Goal: Answer question/provide support: Share knowledge or assist other users

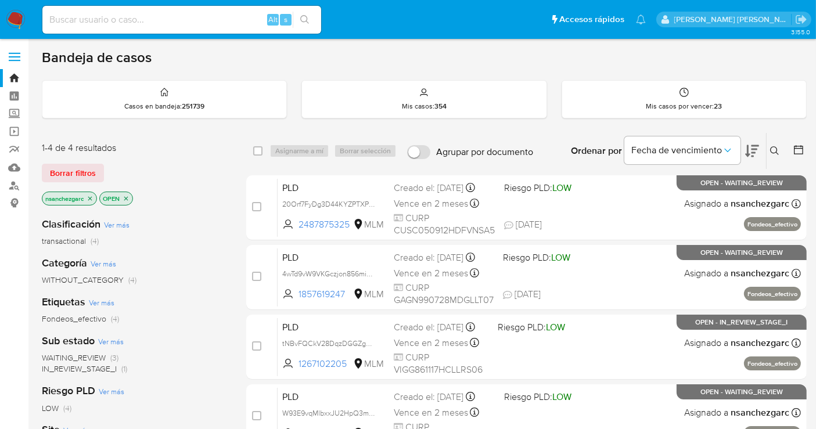
click at [775, 146] on icon at bounding box center [774, 150] width 9 height 9
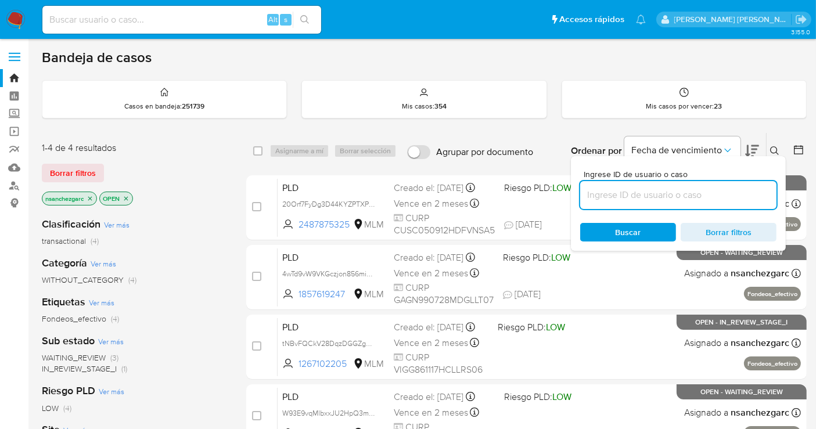
click at [609, 191] on input at bounding box center [678, 195] width 196 height 15
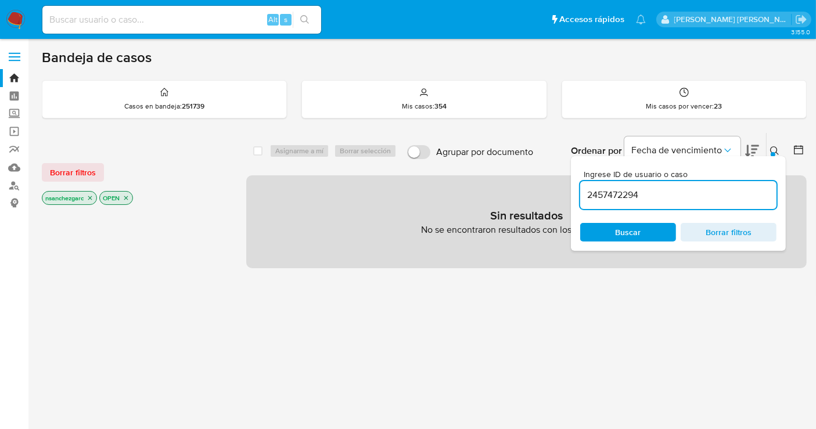
click at [91, 197] on icon "close-filter" at bounding box center [90, 198] width 4 height 4
click at [66, 196] on icon "close-filter" at bounding box center [68, 198] width 7 height 7
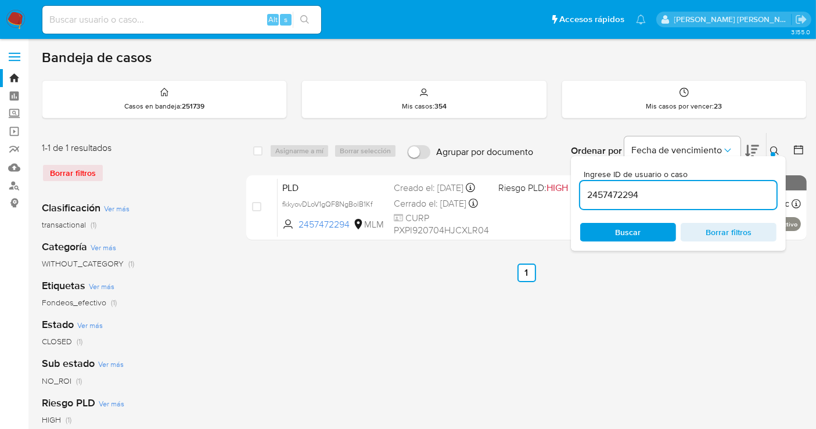
drag, startPoint x: 374, startPoint y: 216, endPoint x: 473, endPoint y: 358, distance: 173.2
click at [0, 0] on icon at bounding box center [0, 0] width 0 height 0
click at [609, 194] on input "2457472294" at bounding box center [678, 195] width 196 height 15
paste input "1160349985"
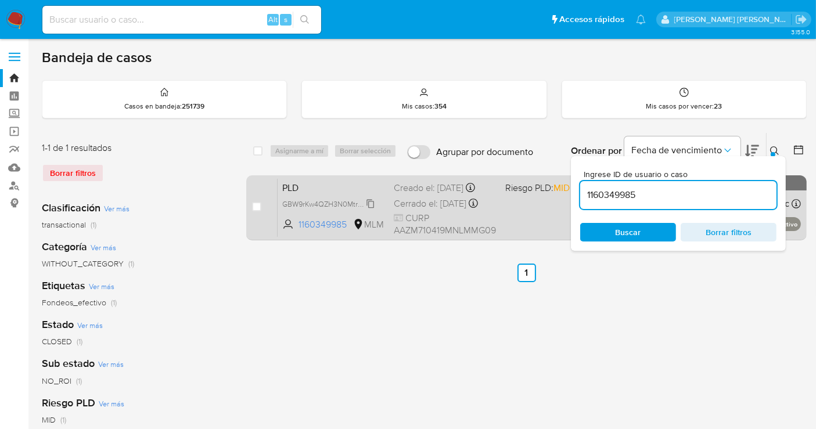
click at [371, 205] on span "GBW9rKw4QZH3N0MtrWoH8QTF" at bounding box center [336, 203] width 109 height 13
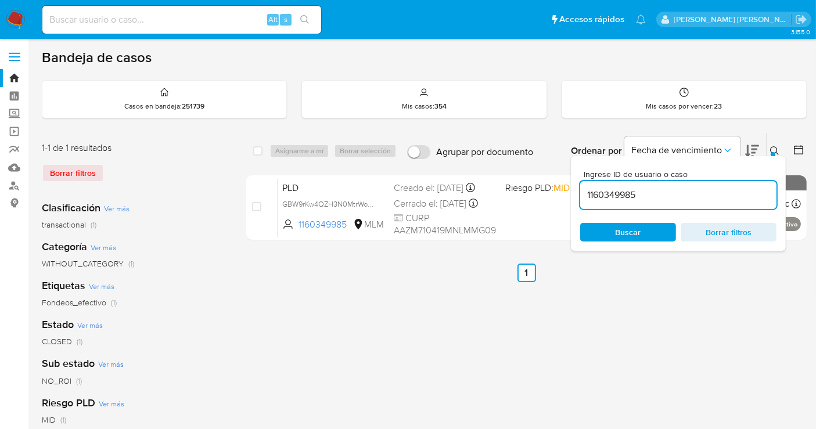
click at [609, 188] on input "1160349985" at bounding box center [678, 195] width 196 height 15
paste input "744217054"
click at [614, 228] on div "Buscar Borrar filtros" at bounding box center [678, 232] width 196 height 19
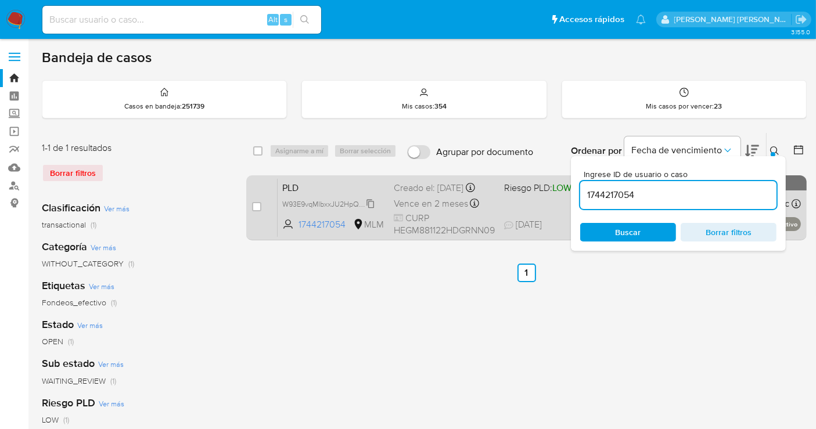
click at [368, 200] on span "W93E9vqMlbxxJU2HpQ3m8ekB" at bounding box center [333, 203] width 103 height 13
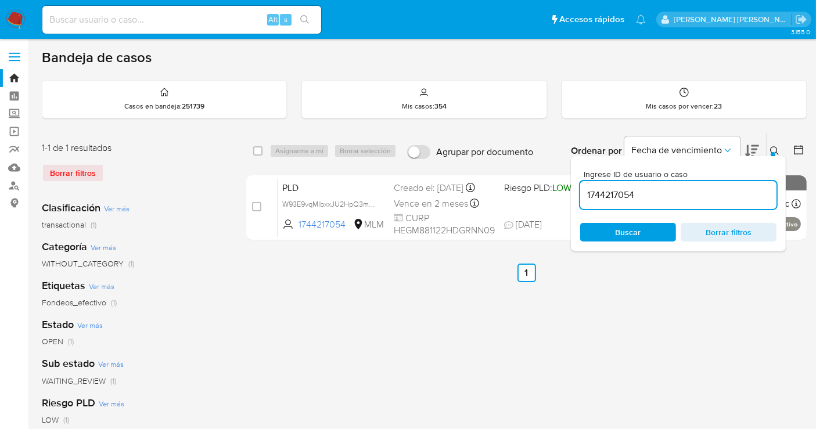
click at [598, 195] on input "1744217054" at bounding box center [678, 195] width 196 height 15
paste input "581352785"
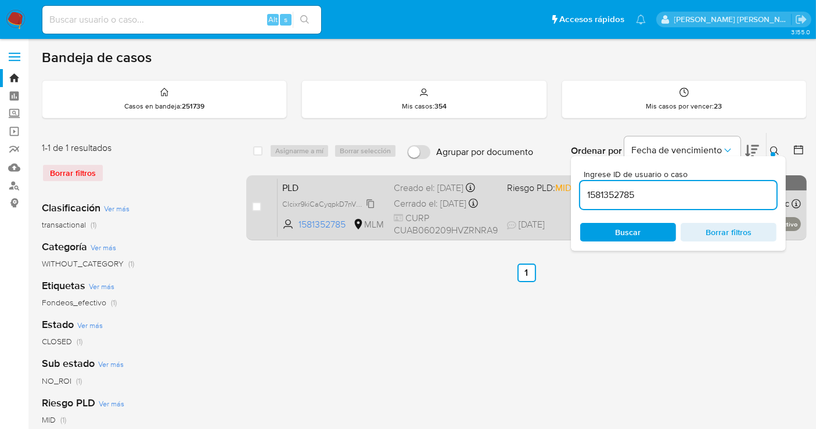
click at [371, 209] on span "Clcixr9kiCaCyqpkD7nVZH2b" at bounding box center [327, 203] width 91 height 13
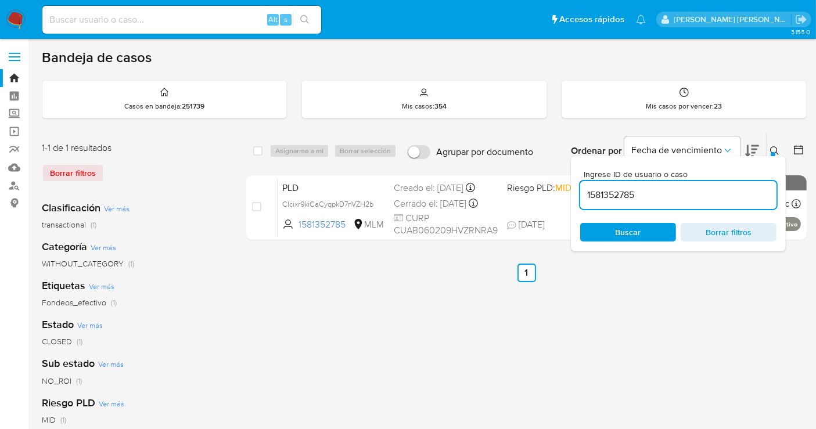
click at [611, 193] on input "1581352785" at bounding box center [678, 195] width 196 height 15
paste input "075596814"
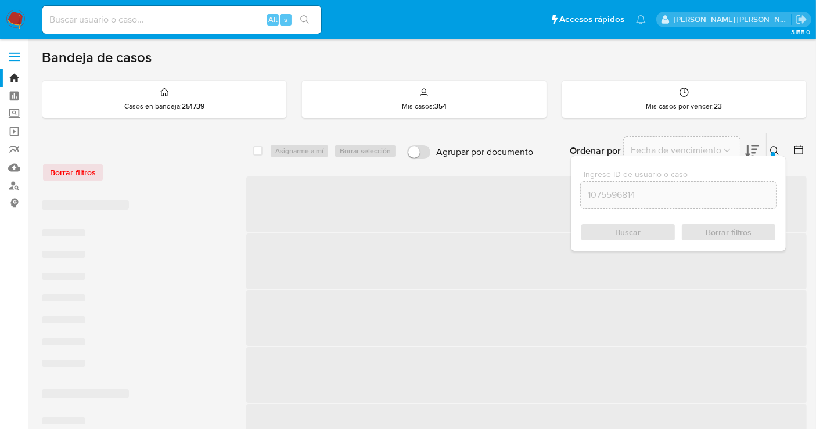
click at [613, 231] on div "Buscar Borrar filtros" at bounding box center [678, 232] width 196 height 19
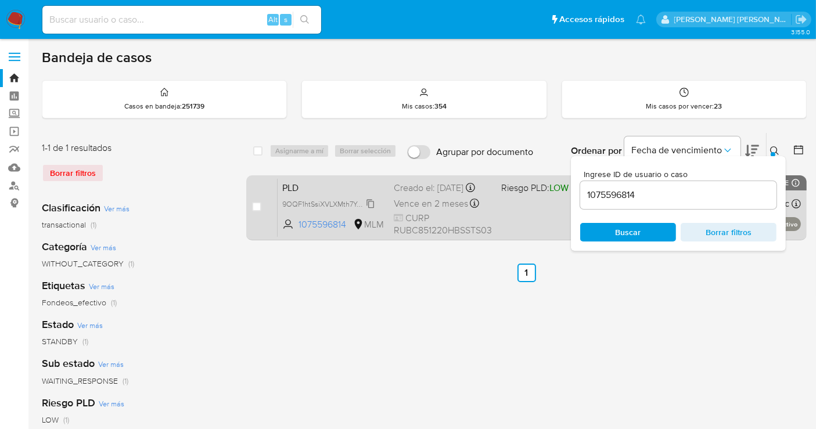
click at [368, 210] on span "9OQF1htSsiXVLXMth7YasKks" at bounding box center [329, 203] width 94 height 13
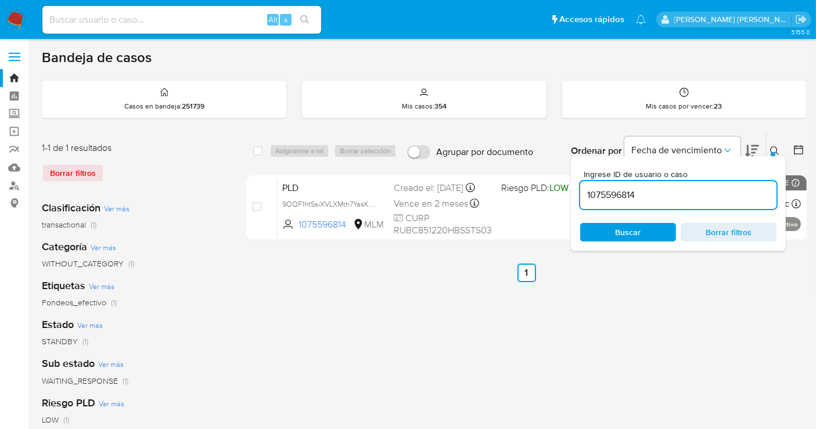
click at [613, 198] on input "1075596814" at bounding box center [678, 195] width 196 height 15
paste input "857619247"
click at [628, 236] on div "Buscar Borrar filtros" at bounding box center [678, 232] width 196 height 19
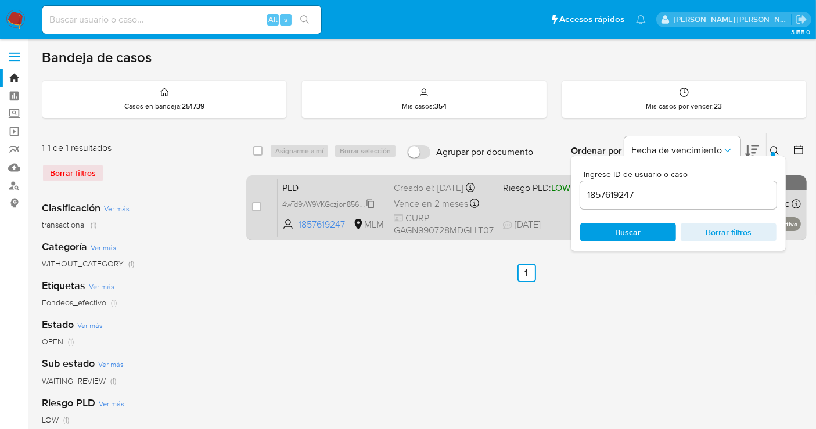
click at [371, 210] on span "4wTd9vW9VKGczjon856miocx" at bounding box center [329, 203] width 95 height 13
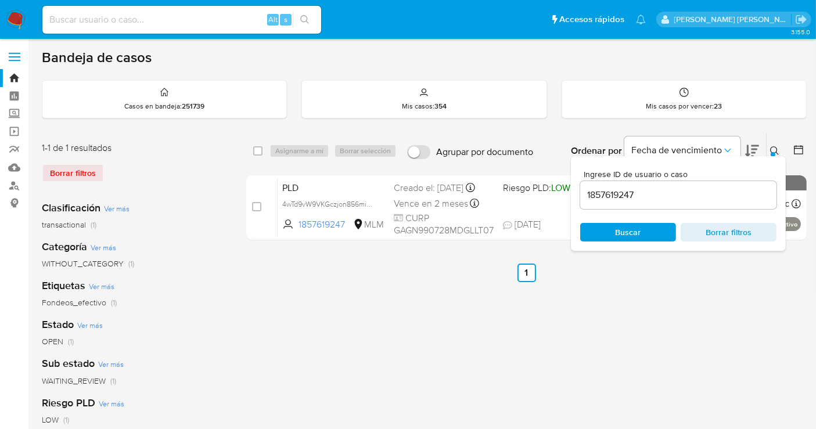
click at [607, 198] on input "1857619247" at bounding box center [678, 195] width 196 height 15
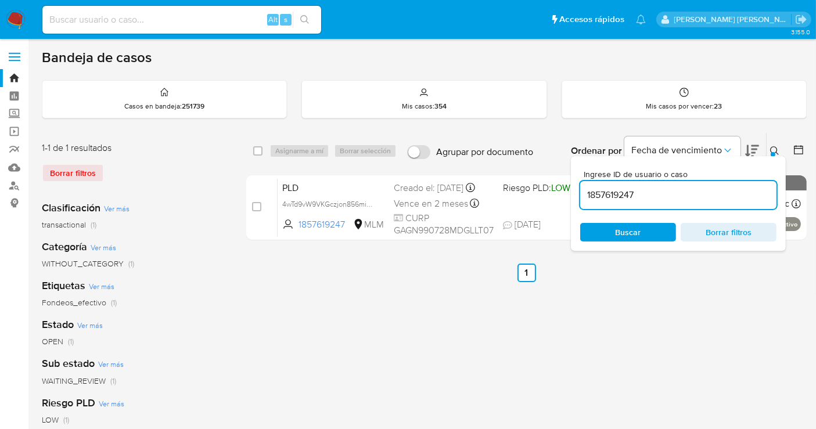
click at [607, 198] on input "1857619247" at bounding box center [678, 195] width 196 height 15
paste input "2487875325"
type input "2487875325"
click at [618, 225] on div "Buscar Borrar filtros" at bounding box center [678, 232] width 196 height 19
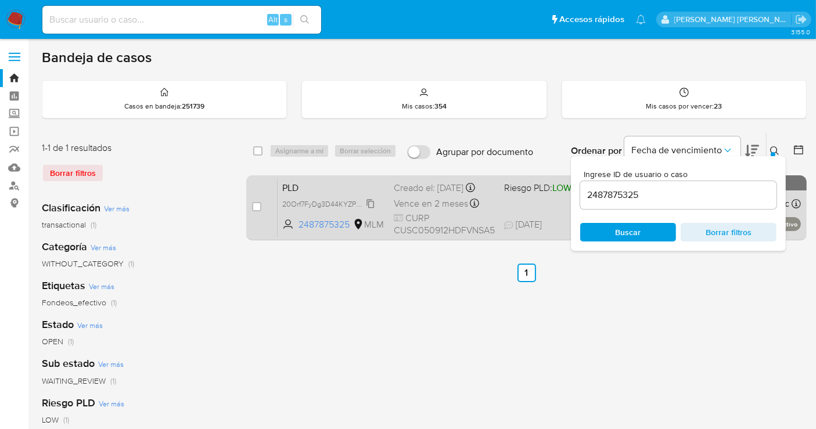
click at [372, 210] on span "20Orf7FyDg3D44KYZPTXPlLw" at bounding box center [330, 203] width 97 height 13
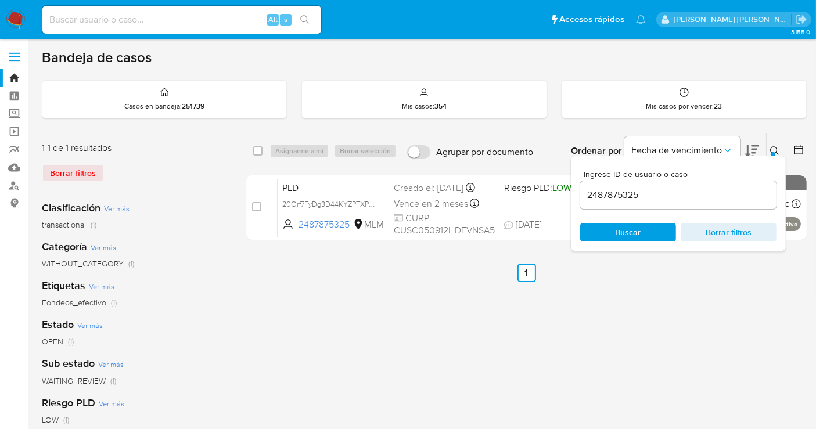
click at [773, 146] on icon at bounding box center [774, 150] width 9 height 9
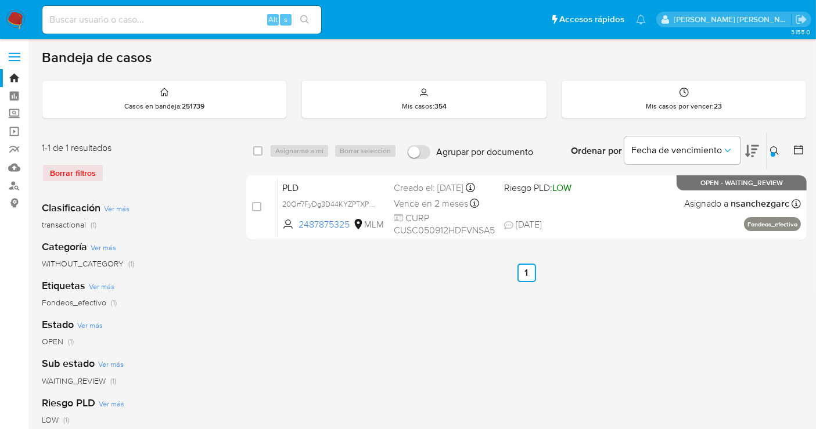
click at [771, 148] on icon at bounding box center [774, 150] width 9 height 9
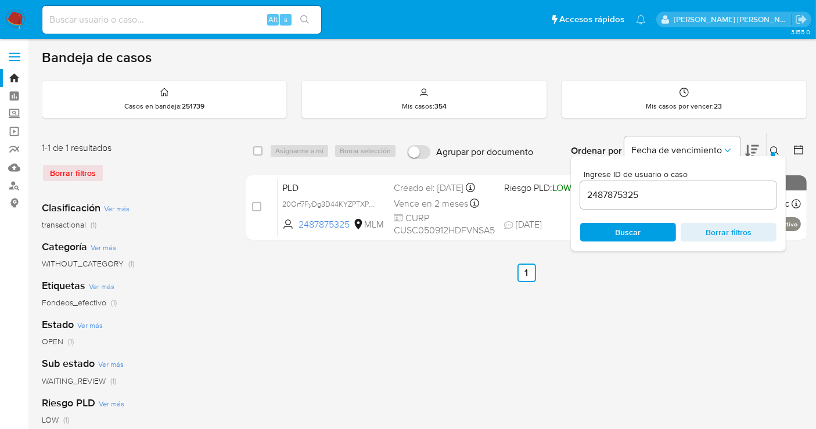
click at [602, 199] on input "2487875325" at bounding box center [678, 195] width 196 height 15
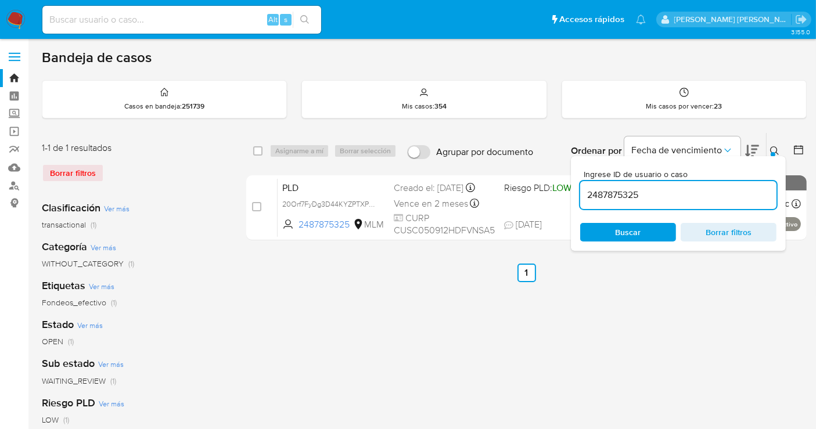
click at [602, 199] on input "2487875325" at bounding box center [678, 195] width 196 height 15
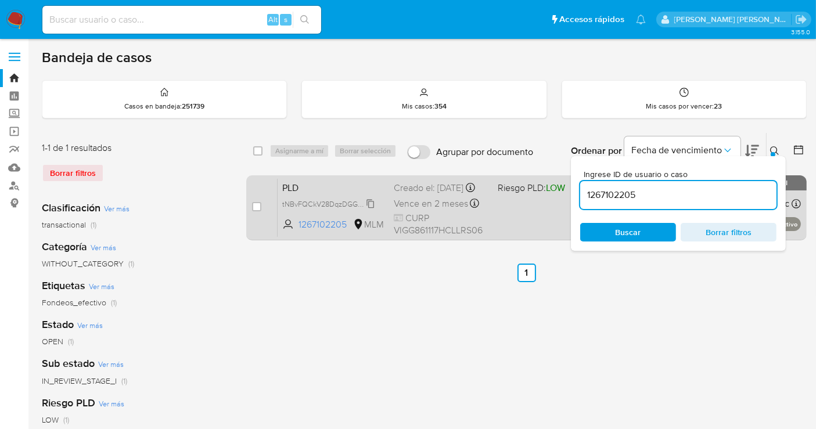
click at [369, 210] on span "tNBvFQCkV28DqzDGGZgQMRZn" at bounding box center [336, 203] width 108 height 13
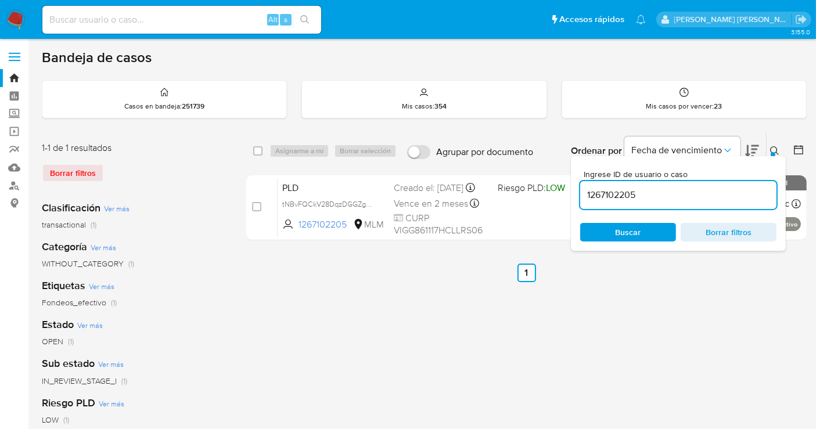
click at [600, 197] on input "1267102205" at bounding box center [678, 195] width 196 height 15
paste input "324455237"
type input "324455237"
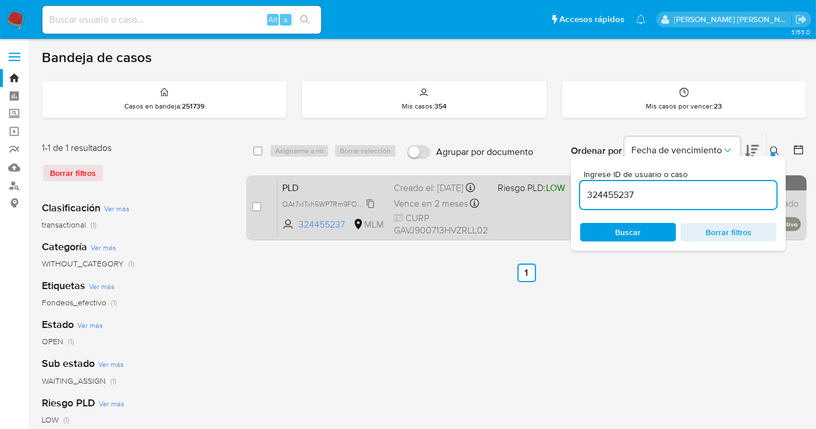
click at [370, 210] on span "QAt7xITxh5WP7Rm9FOpnLHnZ" at bounding box center [332, 203] width 100 height 13
click at [257, 209] on input "checkbox" at bounding box center [256, 206] width 9 height 9
checkbox input "true"
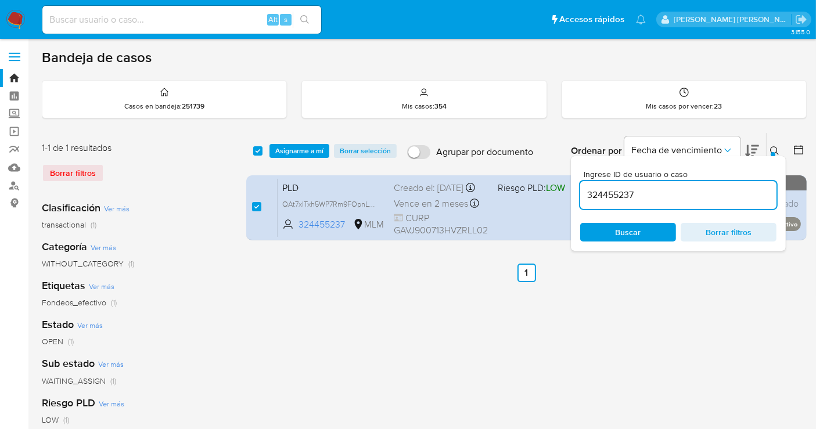
click at [772, 144] on button at bounding box center [776, 151] width 19 height 14
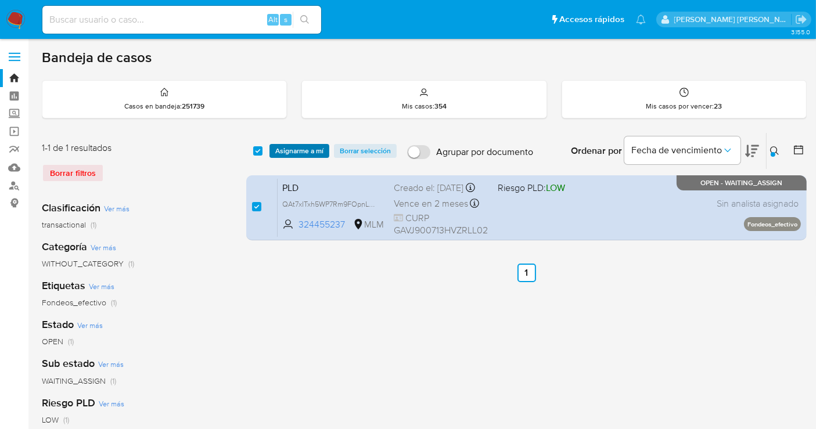
click at [285, 152] on span "Asignarme a mí" at bounding box center [299, 151] width 48 height 12
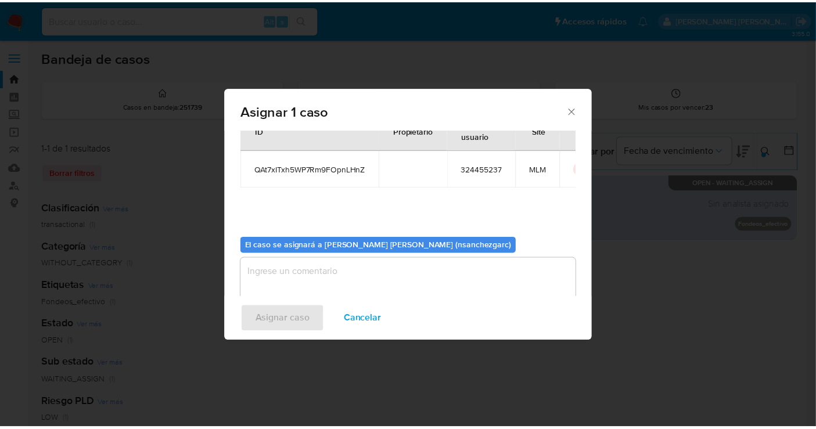
scroll to position [59, 0]
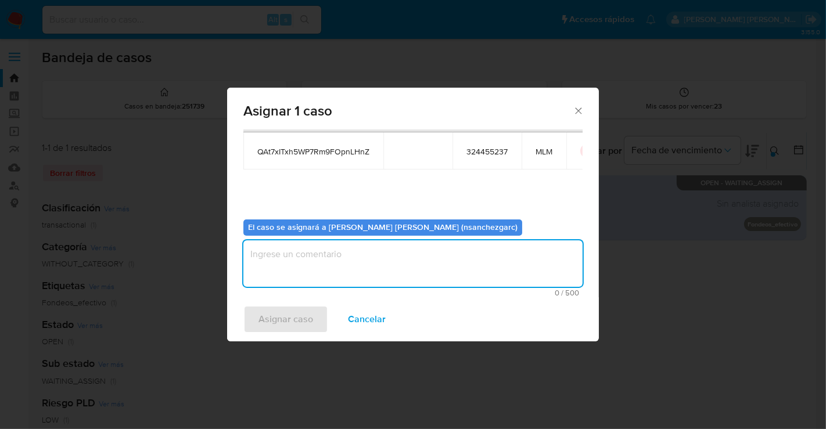
click at [279, 251] on textarea "assign-modal" at bounding box center [412, 263] width 339 height 46
type textarea "nesg"
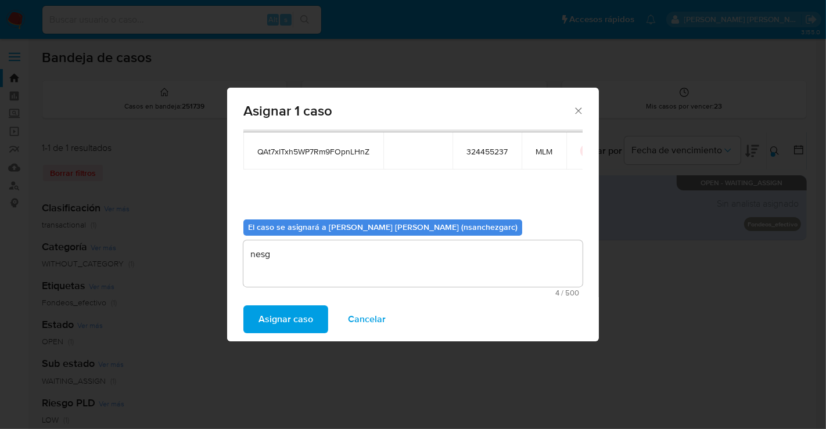
click at [286, 314] on span "Asignar caso" at bounding box center [286, 320] width 55 height 26
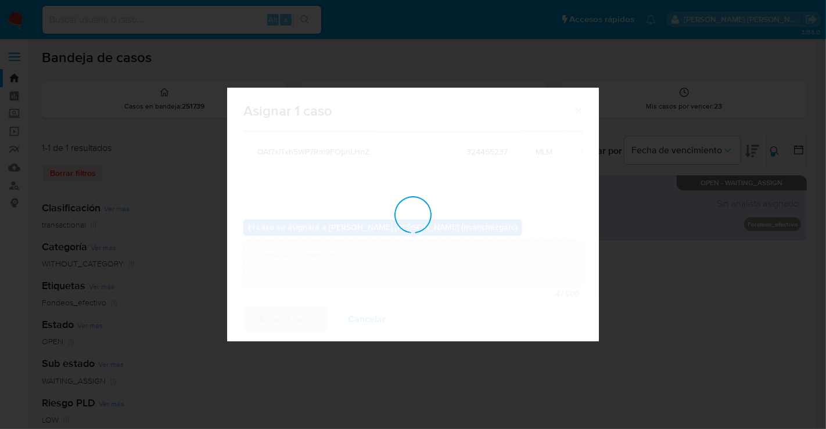
checkbox input "false"
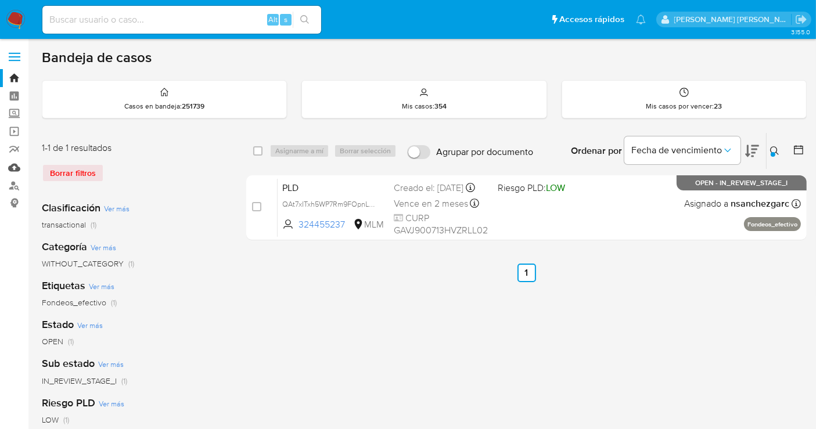
click at [18, 170] on link "Mulan" at bounding box center [69, 168] width 138 height 18
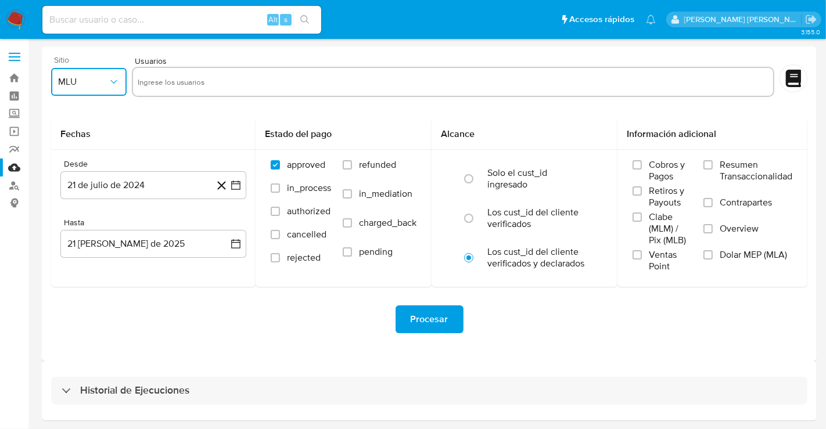
click at [88, 82] on span "MLU" at bounding box center [83, 82] width 50 height 12
click at [78, 253] on span "MLM" at bounding box center [68, 253] width 20 height 12
click at [119, 184] on button "21 de julio de 2024" at bounding box center [153, 185] width 186 height 28
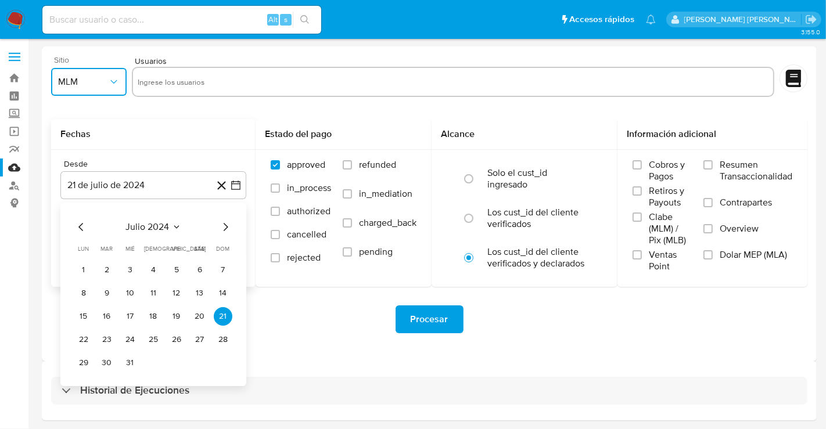
click at [228, 227] on icon "Mes siguiente" at bounding box center [225, 227] width 14 height 14
click at [227, 228] on icon "Mes siguiente" at bounding box center [225, 227] width 14 height 14
click at [225, 227] on icon "Mes siguiente" at bounding box center [225, 227] width 14 height 14
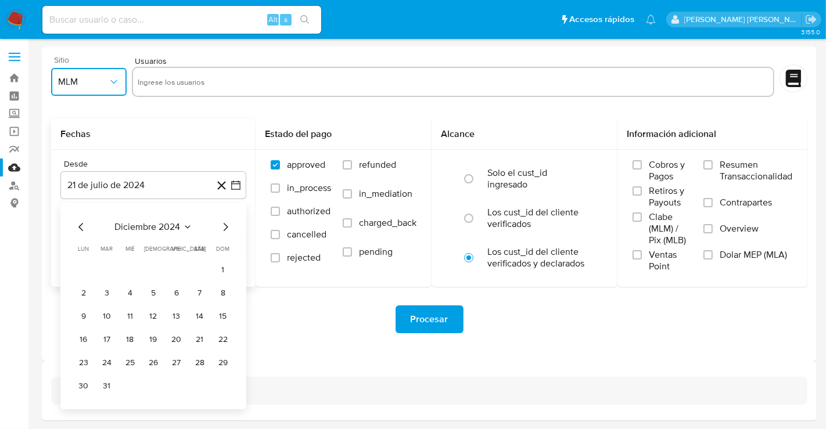
click at [225, 227] on icon "Mes siguiente" at bounding box center [225, 227] width 14 height 14
click at [201, 268] on button "1" at bounding box center [200, 270] width 19 height 19
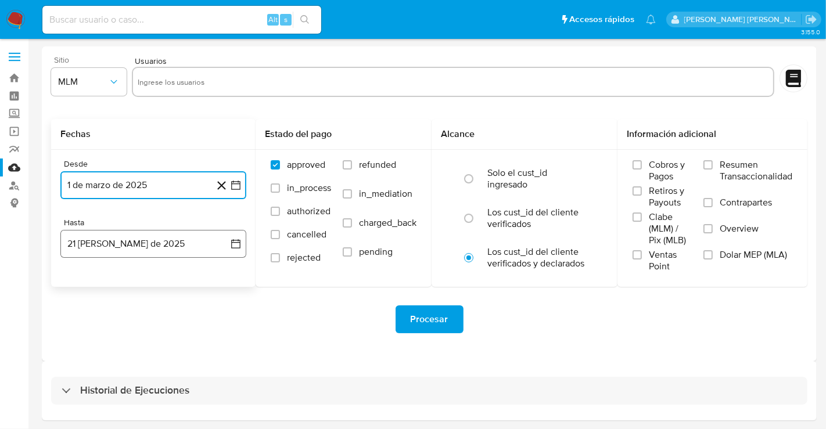
click at [174, 238] on button "21 de agosto de 2025" at bounding box center [153, 244] width 186 height 28
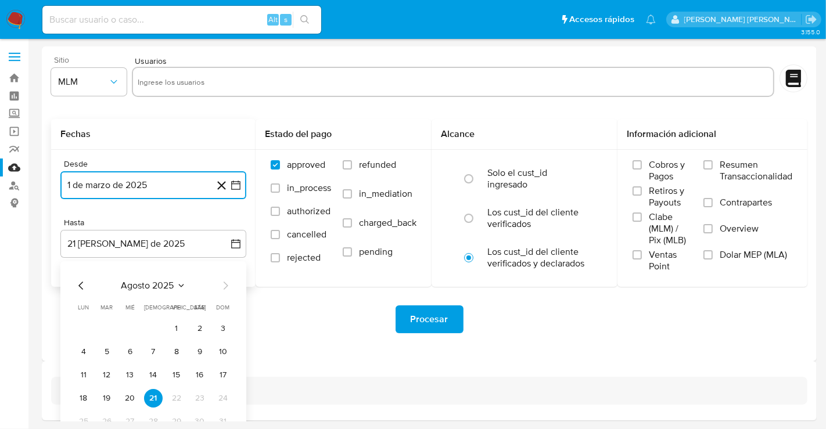
click at [78, 282] on icon "Mes anterior" at bounding box center [81, 286] width 14 height 14
click at [156, 417] on button "31" at bounding box center [153, 421] width 19 height 19
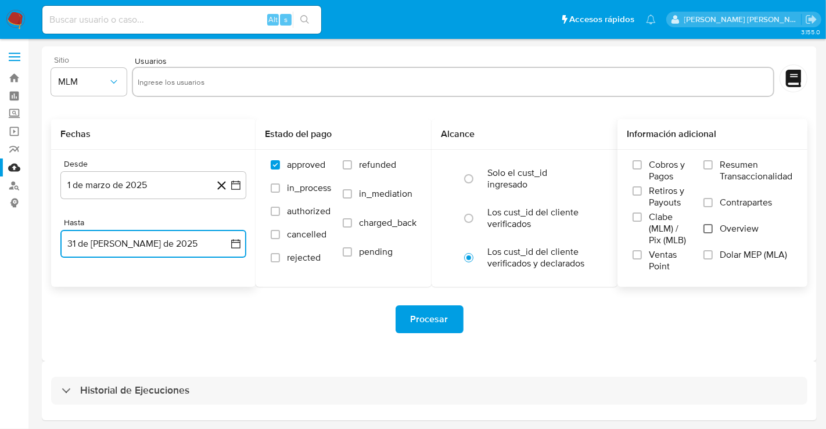
click at [710, 229] on input "Overview" at bounding box center [707, 228] width 9 height 9
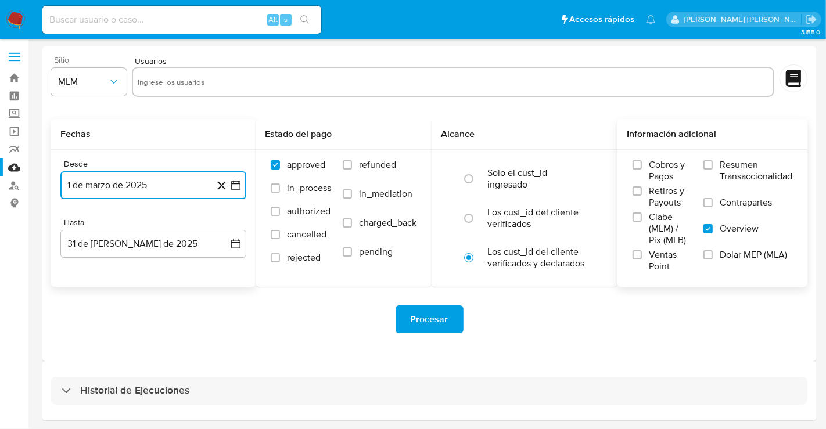
click at [132, 183] on button "1 de marzo de 2025" at bounding box center [153, 185] width 186 height 28
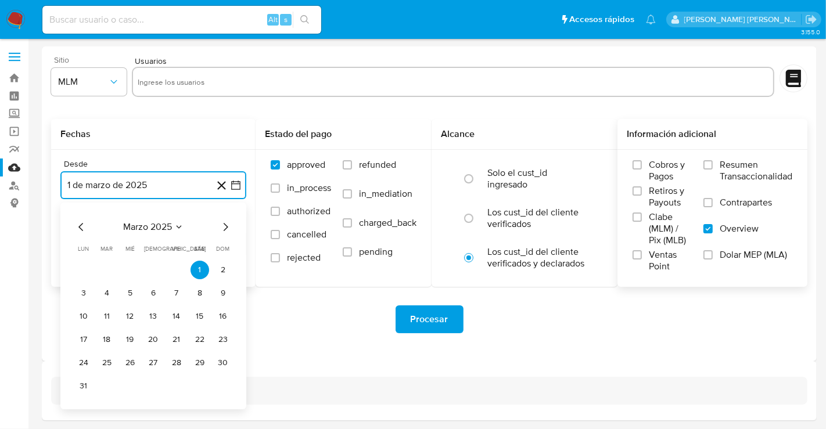
click at [227, 232] on icon "Mes siguiente" at bounding box center [225, 227] width 14 height 14
click at [109, 271] on button "1" at bounding box center [107, 270] width 19 height 19
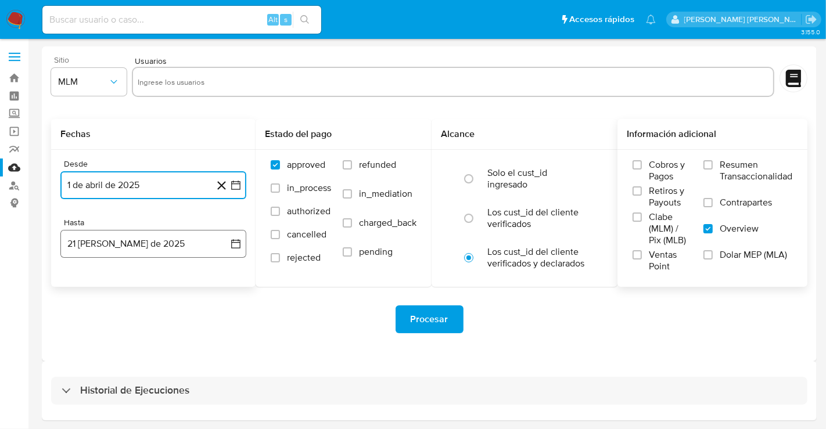
click at [165, 248] on button "21 de agosto de 2025" at bounding box center [153, 244] width 186 height 28
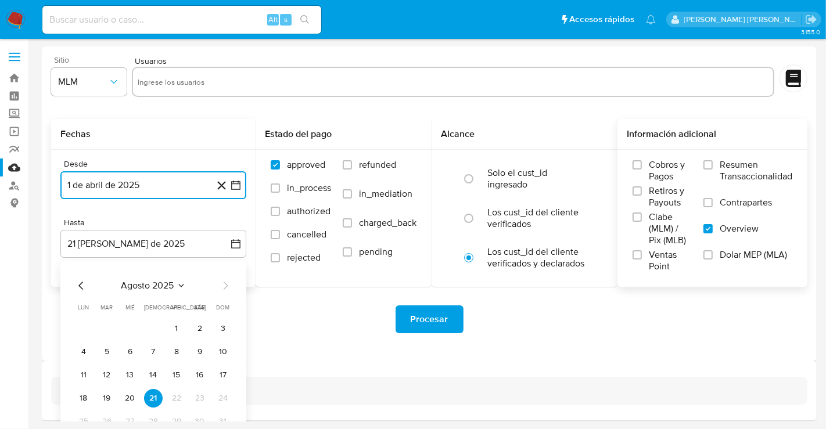
click at [81, 289] on icon "Mes anterior" at bounding box center [80, 286] width 5 height 8
click at [155, 421] on button "31" at bounding box center [153, 421] width 19 height 19
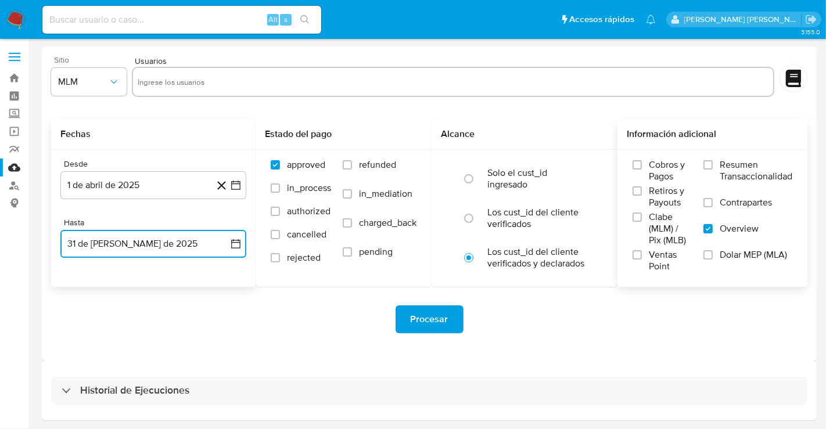
click at [177, 81] on input "text" at bounding box center [453, 82] width 631 height 19
type input "1178735750"
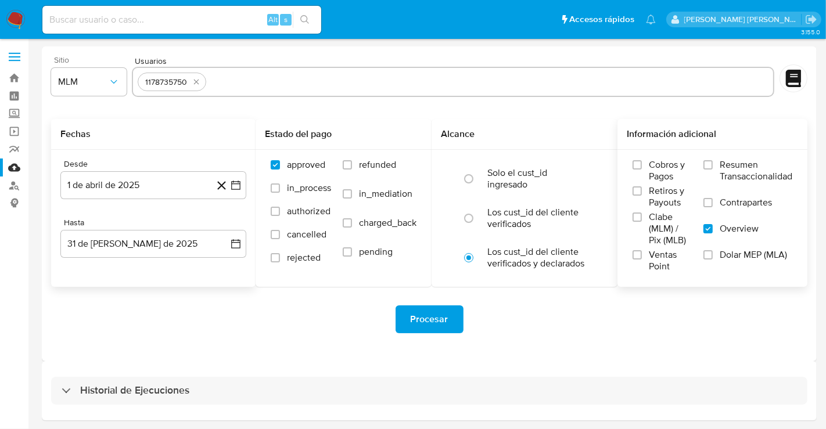
paste input "2240569991"
type input "2240569991"
paste input "239766434"
type input "239766434"
paste input "795916881"
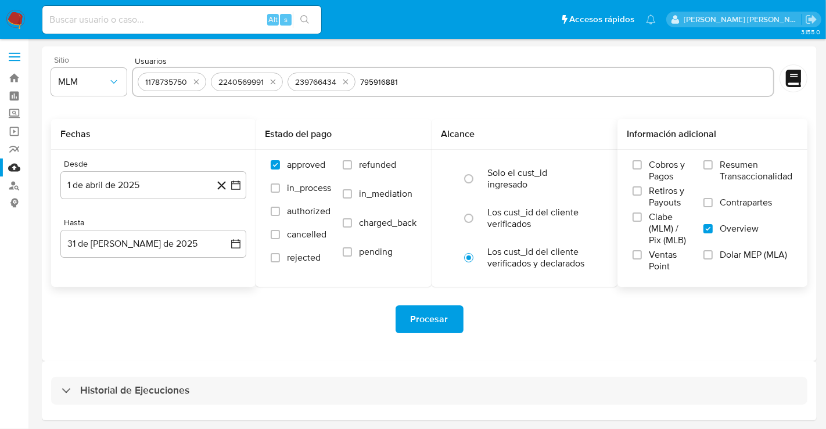
type input "795916881"
paste input "1985625048"
type input "1985625048"
paste input "456379986"
type input "456379986"
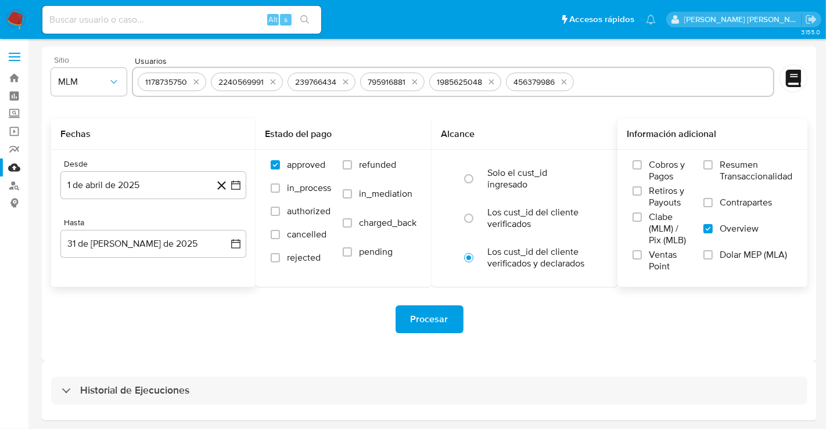
paste input "1981753608"
type input "1981753608"
paste input "767493689"
type input "767493689"
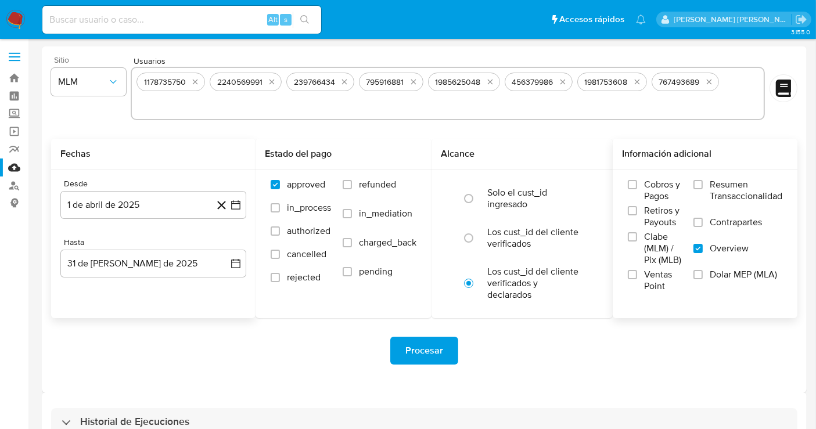
paste input "2394429437"
type input "2394429437"
paste input "1363580364"
type input "1363580364"
click at [426, 353] on span "Procesar" at bounding box center [424, 351] width 38 height 26
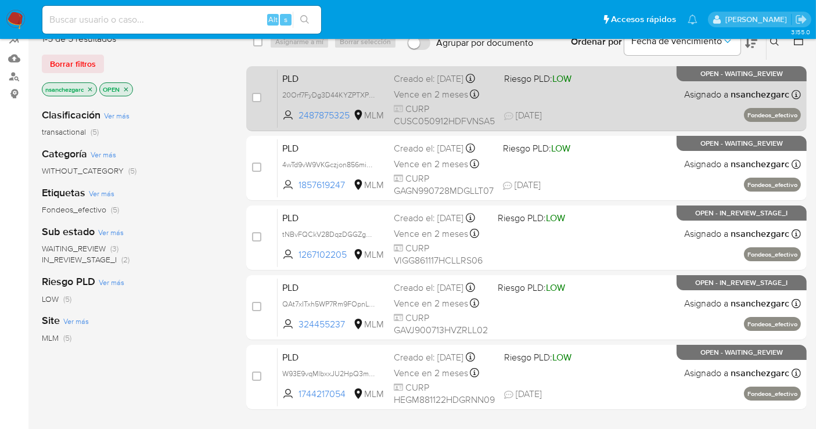
scroll to position [129, 0]
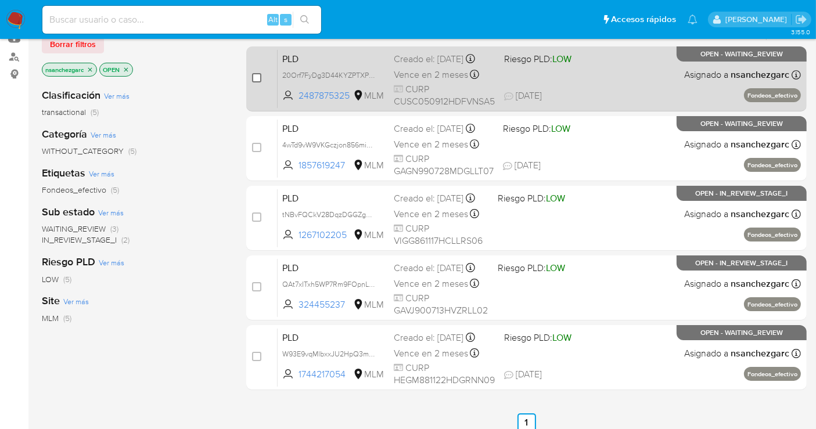
click at [257, 76] on input "checkbox" at bounding box center [256, 77] width 9 height 9
checkbox input "true"
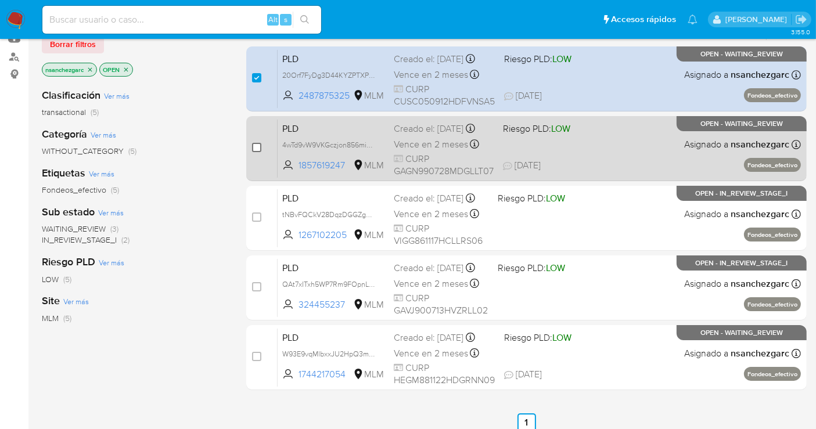
click at [257, 145] on input "checkbox" at bounding box center [256, 147] width 9 height 9
checkbox input "true"
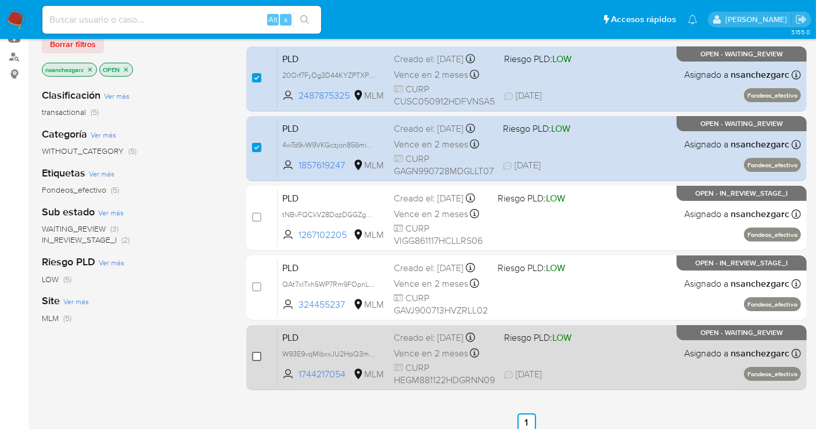
click at [253, 356] on input "checkbox" at bounding box center [256, 356] width 9 height 9
checkbox input "true"
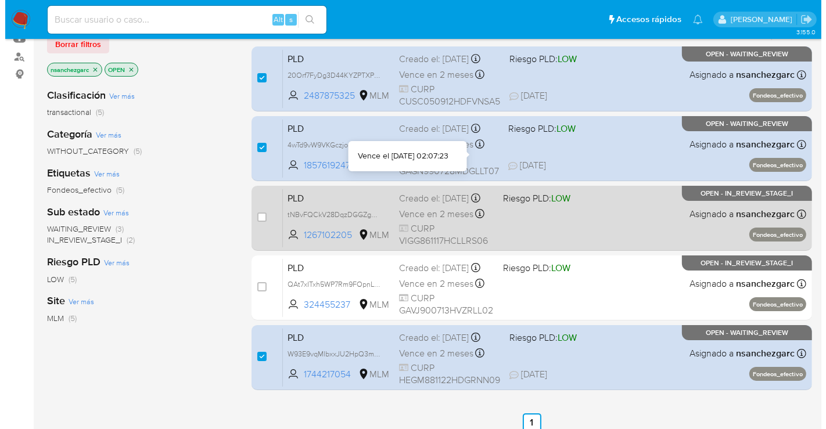
scroll to position [0, 0]
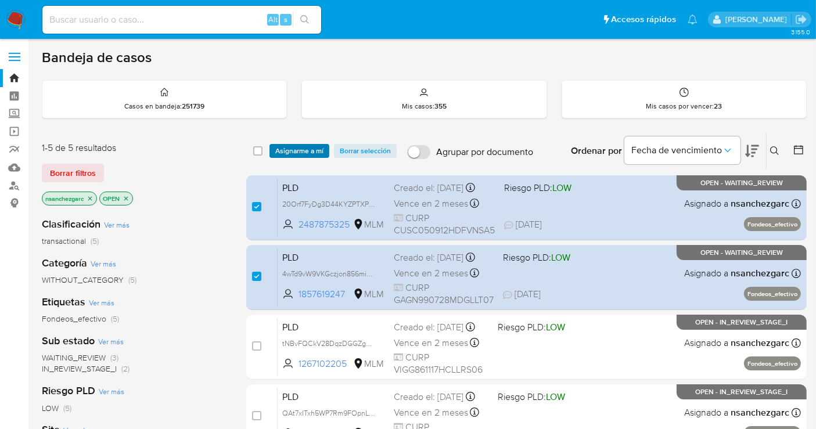
click at [293, 149] on span "Asignarme a mí" at bounding box center [299, 151] width 48 height 12
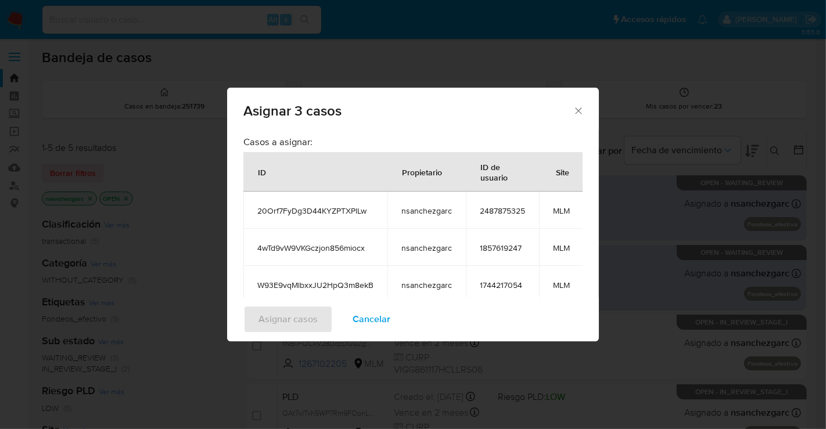
scroll to position [113, 0]
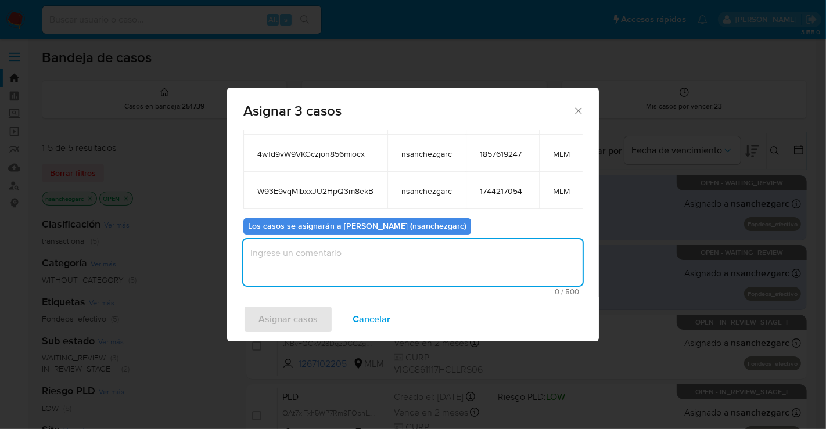
click at [283, 257] on textarea "assign-modal" at bounding box center [412, 262] width 339 height 46
type textarea "nesg"
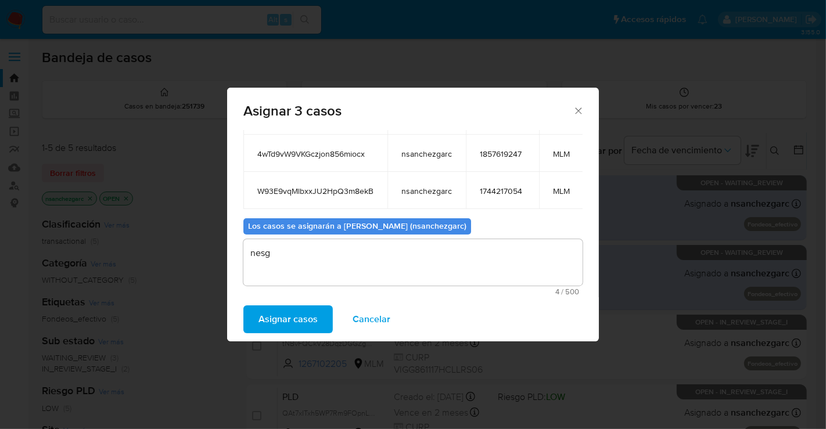
click at [279, 328] on span "Asignar casos" at bounding box center [288, 320] width 59 height 26
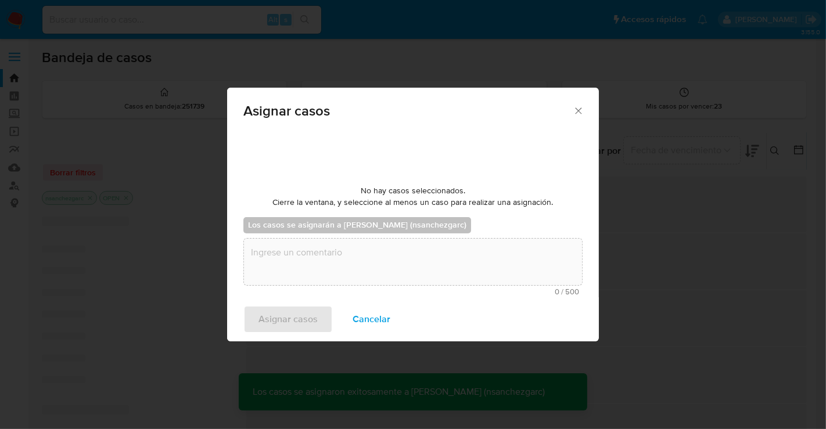
scroll to position [70, 0]
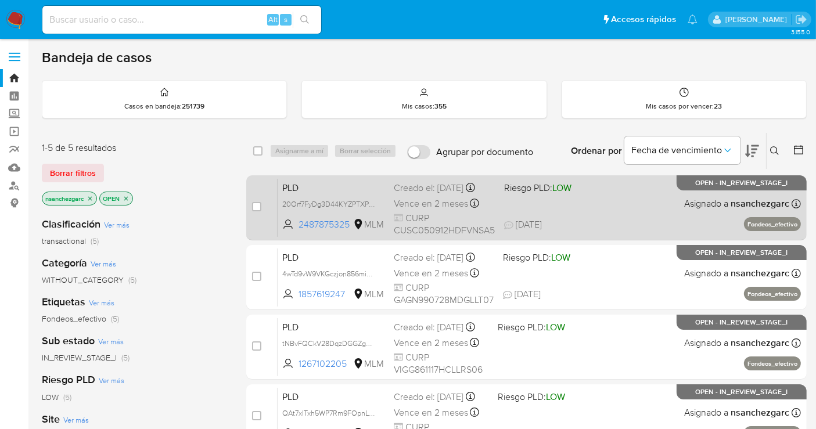
click at [415, 195] on div "Creado el: 12/08/2025 Creado el: 12/08/2025 02:09:35" at bounding box center [444, 188] width 101 height 13
click at [256, 204] on input "checkbox" at bounding box center [256, 206] width 9 height 9
checkbox input "true"
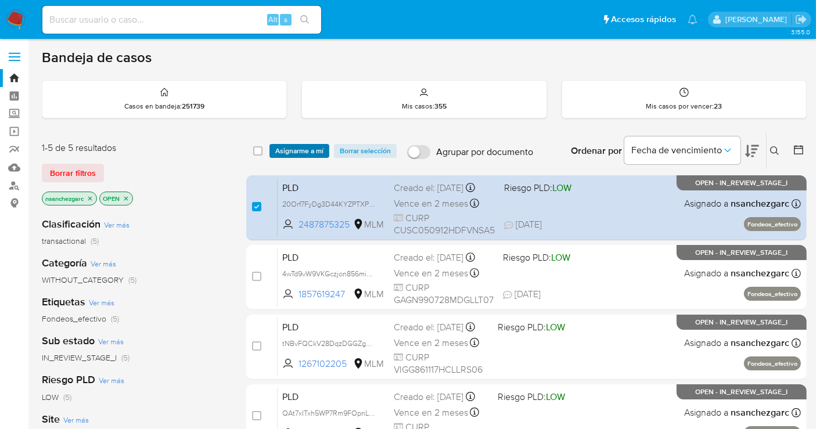
click at [292, 145] on span "Asignarme a mí" at bounding box center [299, 151] width 48 height 12
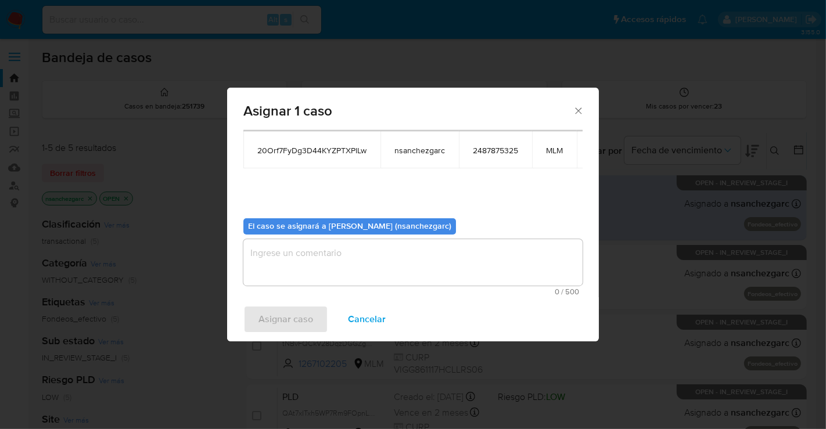
click at [269, 260] on textarea "assign-modal" at bounding box center [412, 262] width 339 height 46
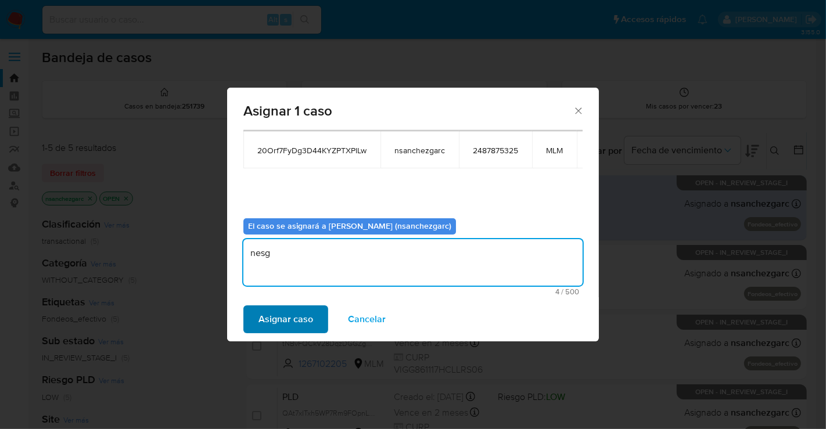
type textarea "nesg"
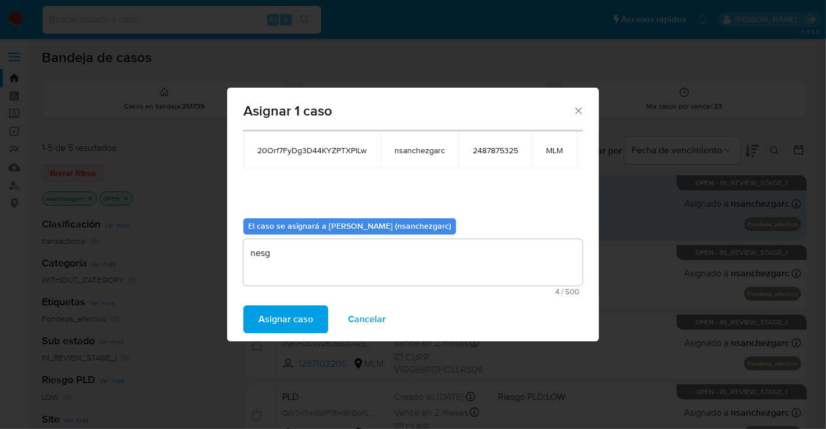
click at [313, 324] on button "Asignar caso" at bounding box center [285, 320] width 85 height 28
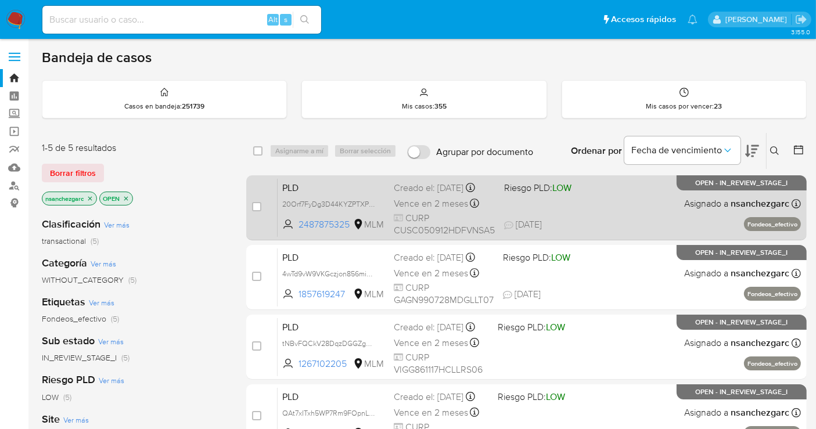
click at [412, 195] on div "Creado el: 12/08/2025 Creado el: 12/08/2025 02:09:35" at bounding box center [444, 188] width 101 height 13
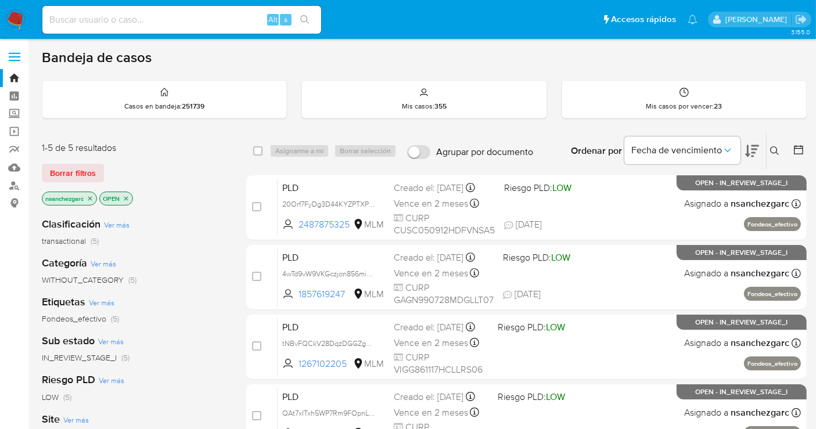
click at [16, 17] on img at bounding box center [16, 20] width 20 height 20
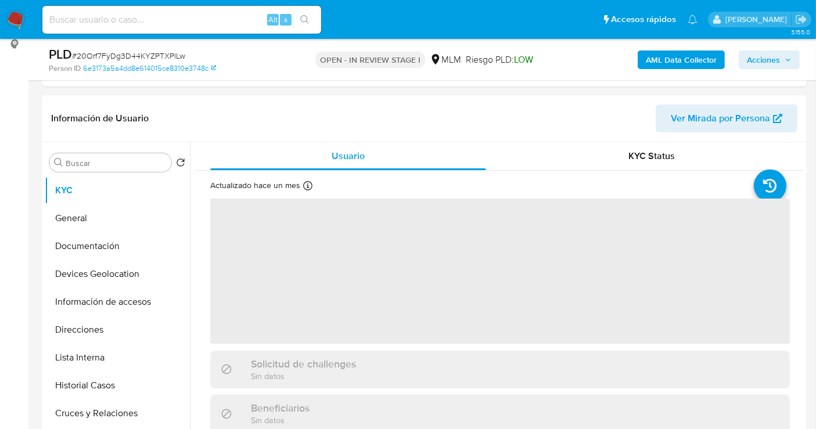
scroll to position [193, 0]
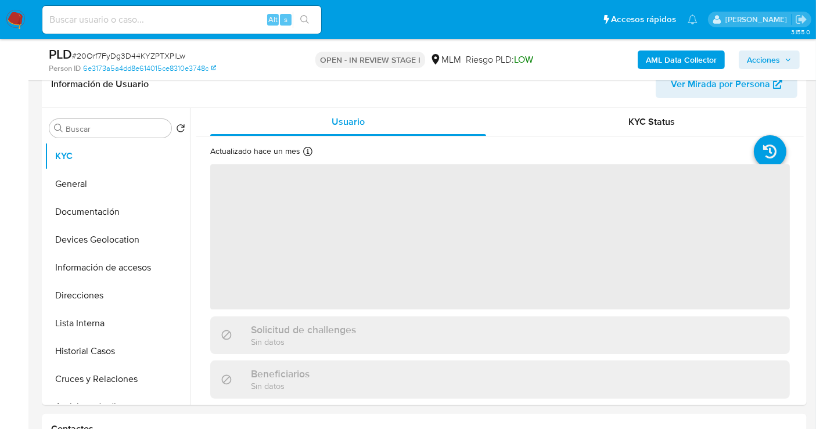
select select "10"
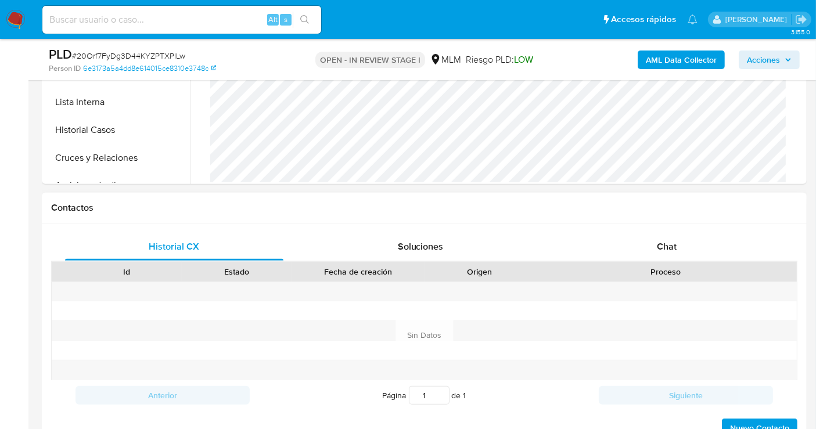
scroll to position [516, 0]
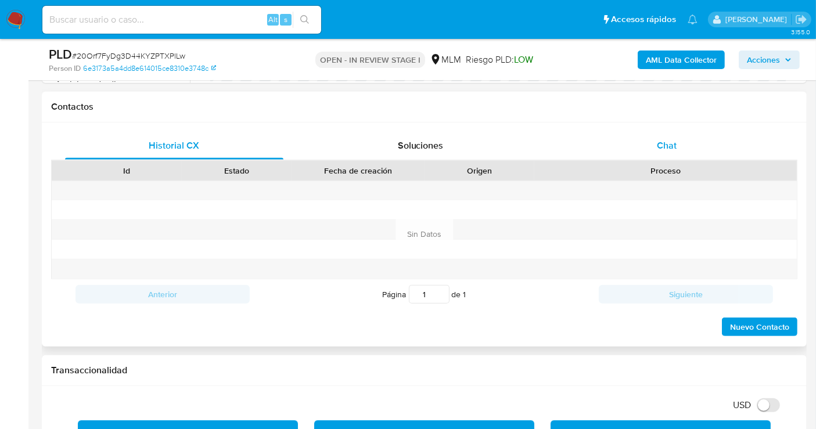
click at [670, 145] on span "Chat" at bounding box center [667, 145] width 20 height 13
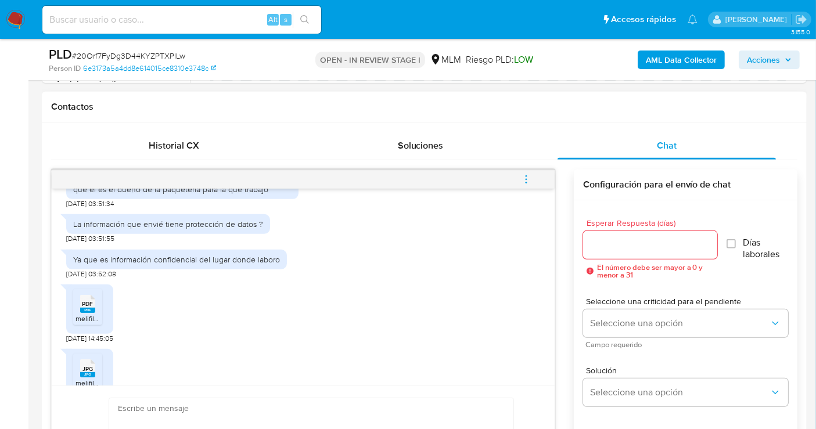
scroll to position [389, 0]
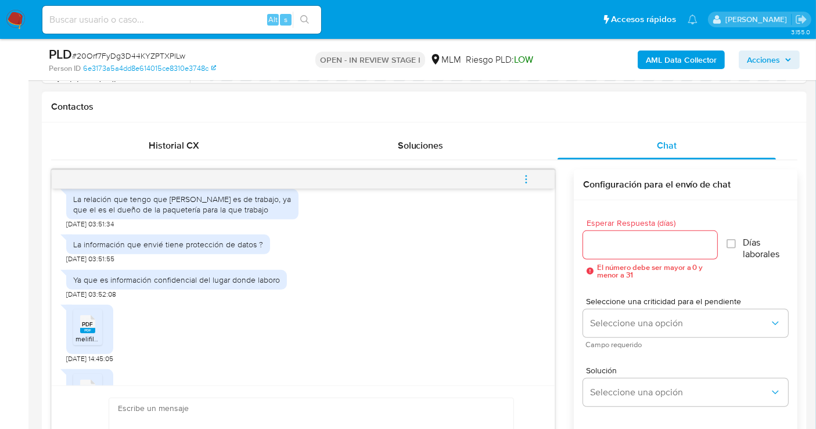
click at [81, 333] on icon at bounding box center [87, 324] width 15 height 18
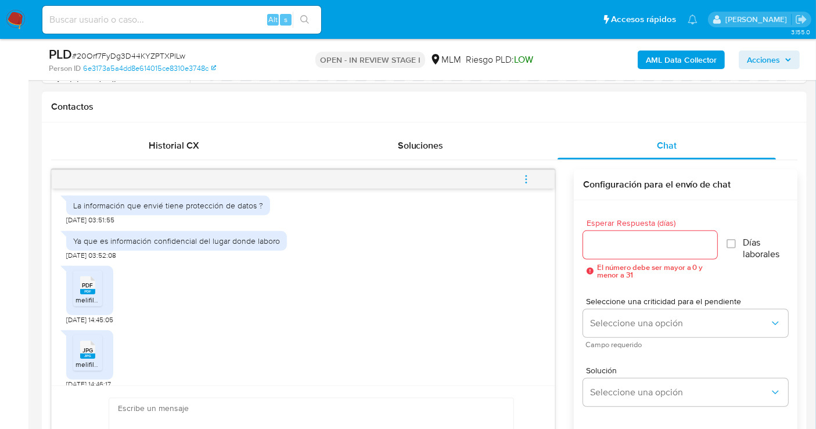
scroll to position [454, 0]
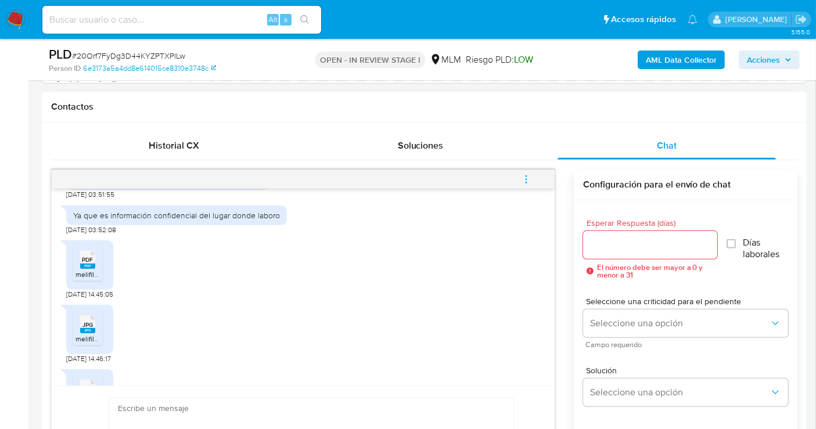
click at [86, 329] on span "JPG" at bounding box center [87, 325] width 10 height 8
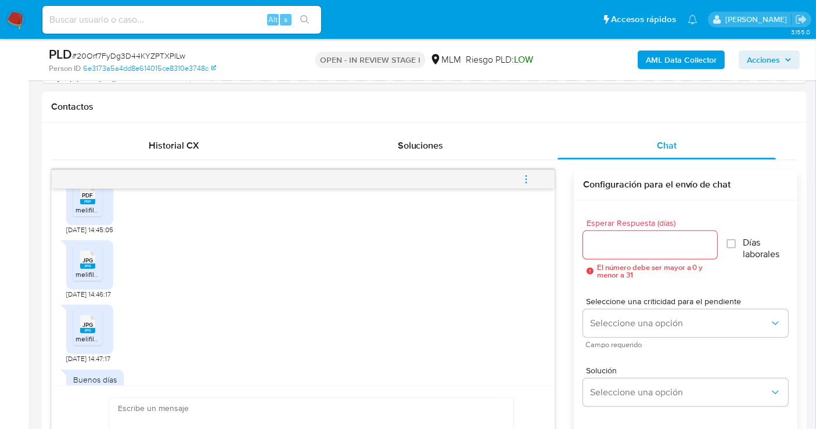
click at [86, 329] on span "JPG" at bounding box center [87, 325] width 10 height 8
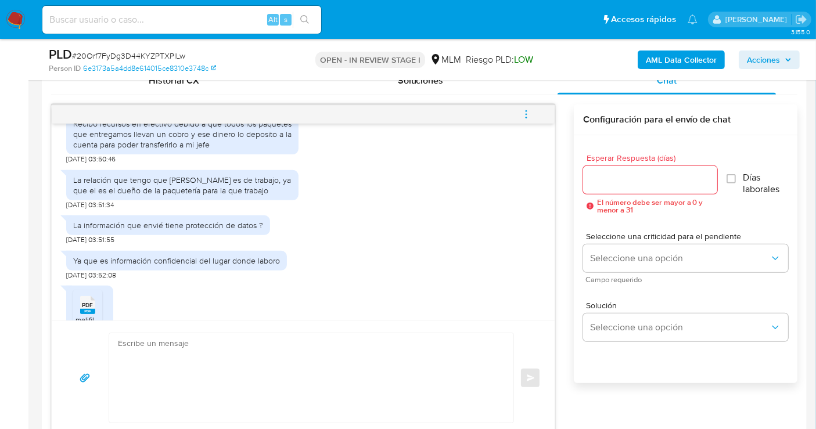
scroll to position [325, 0]
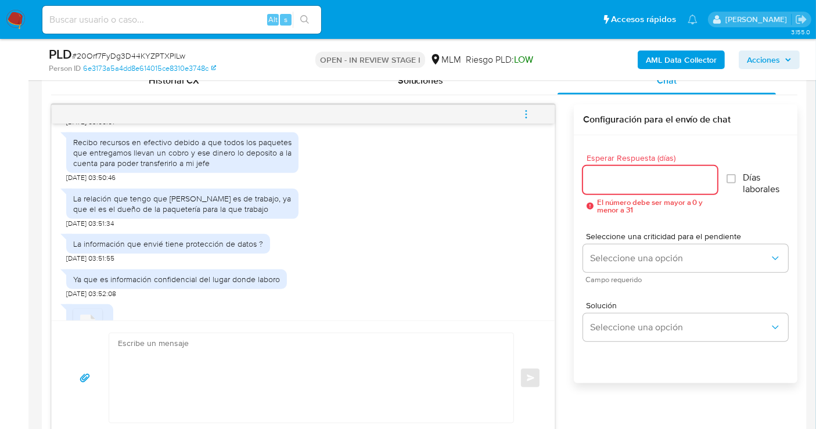
click at [634, 177] on input "Esperar Respuesta (días)" at bounding box center [650, 180] width 134 height 15
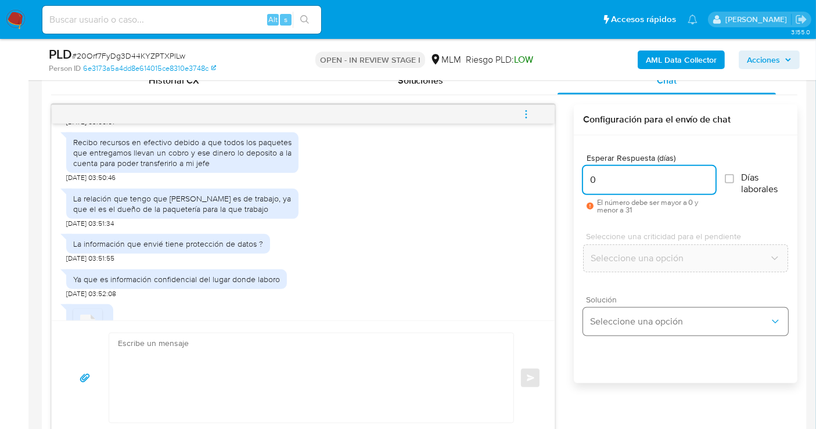
type input "0"
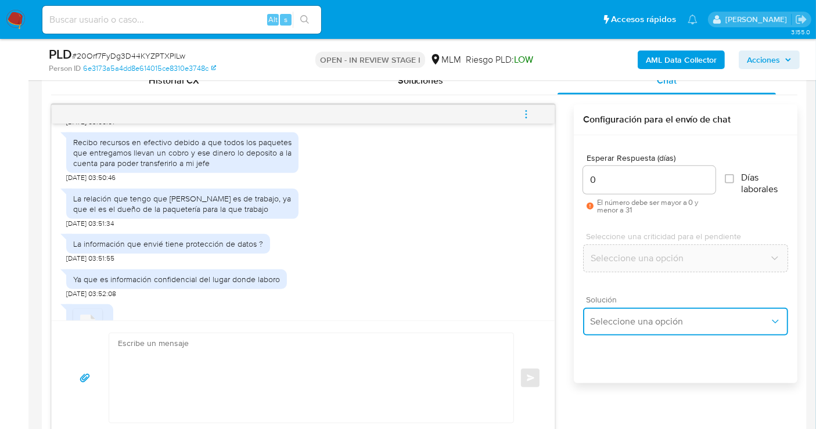
click at [611, 319] on span "Seleccione una opción" at bounding box center [680, 322] width 180 height 12
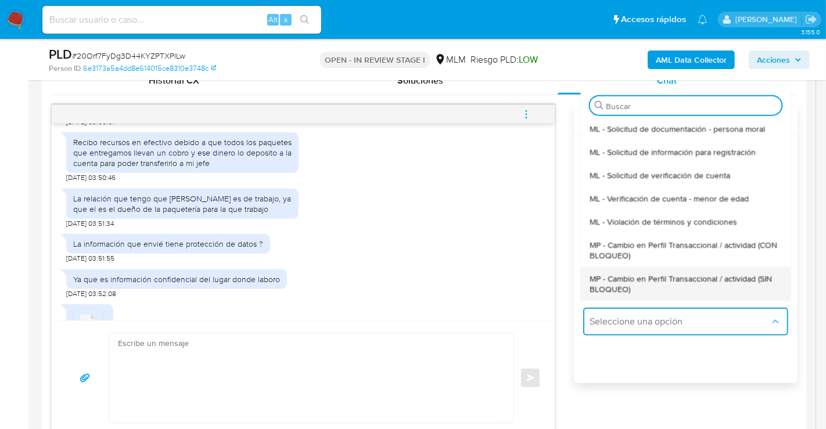
click at [614, 286] on span "MP - Cambio en Perfil Transaccional / actividad (SIN BLOQUEO)" at bounding box center [686, 283] width 192 height 21
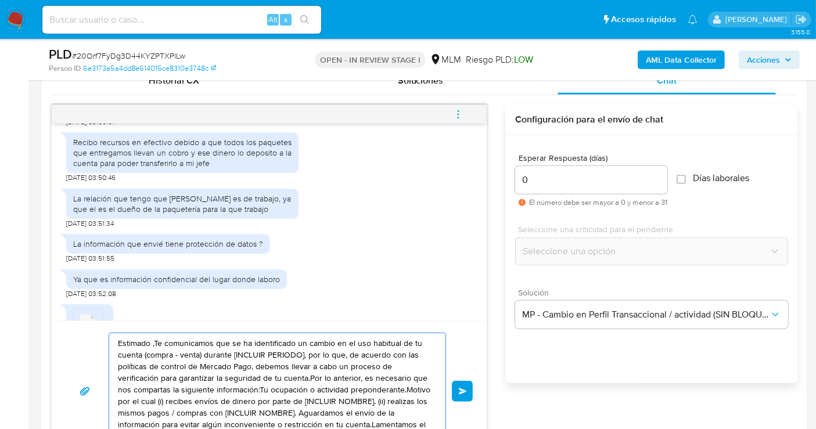
click at [268, 364] on textarea "Estimado ,Te comunicamos que se ha identificado un cambio en el uso habitual de…" at bounding box center [274, 391] width 313 height 116
paste textarea "Cliente, agradecemos tu pronta respuesta. Lamentamos cualquier malestar ocasion…"
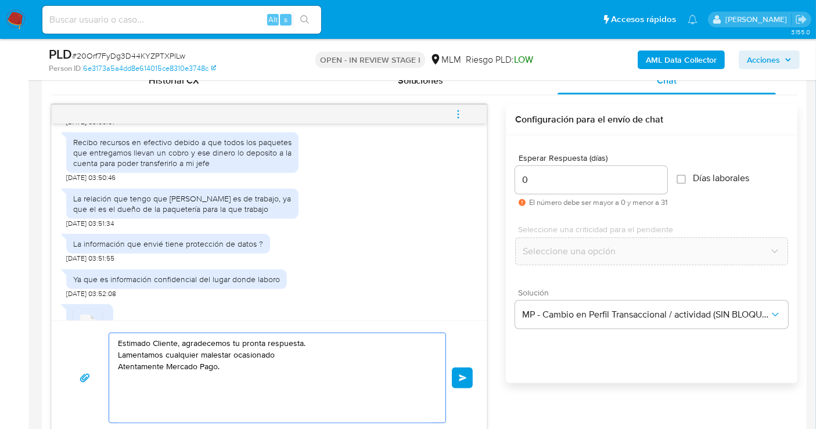
click at [287, 355] on textarea "Estimado Cliente, agradecemos tu pronta respuesta. Lamentamos cualquier malesta…" at bounding box center [274, 377] width 313 height 89
paste textarea "Toda tu información personal está protegida por nuestras Políticas de Privacida…"
drag, startPoint x: 410, startPoint y: 366, endPoint x: 105, endPoint y: 368, distance: 305.0
click at [105, 368] on div "Estimado Cliente, agradecemos tu pronta respuesta. Lamentamos cualquier malesta…" at bounding box center [269, 378] width 407 height 91
click at [317, 343] on textarea "Estimado Cliente, agradecemos tu pronta respuesta. Lamentamos cualquier malesta…" at bounding box center [274, 377] width 313 height 89
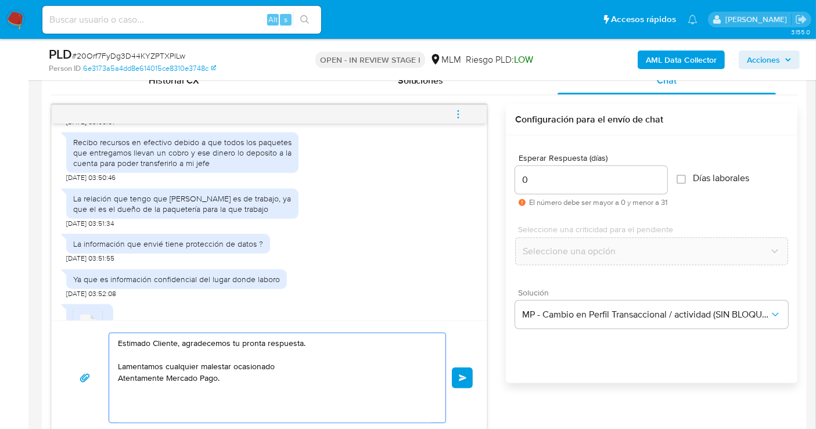
paste textarea "Toda tu información personal está protegida por nuestras Políticas de Privacida…"
type textarea "Estimado Cliente, agradecemos tu pronta respuesta. Toda tu información personal…"
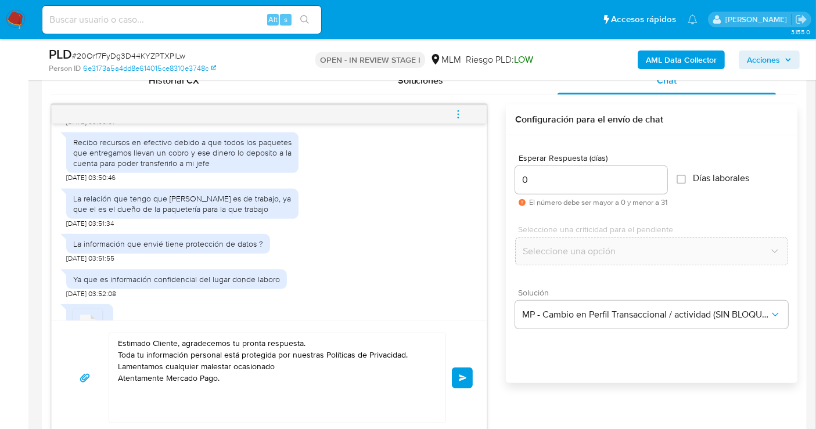
click at [457, 382] on button "Enviar" at bounding box center [462, 378] width 21 height 21
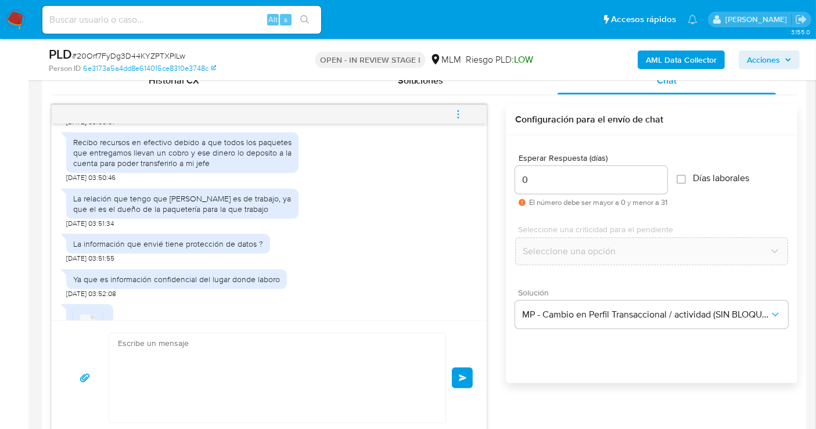
scroll to position [670, 0]
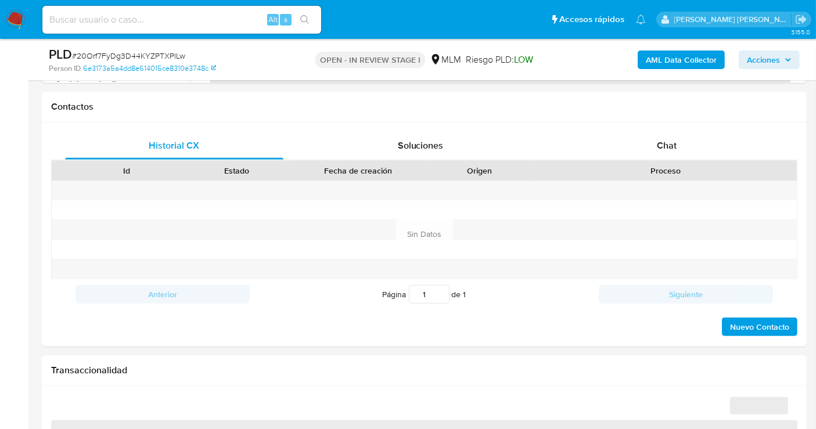
select select "10"
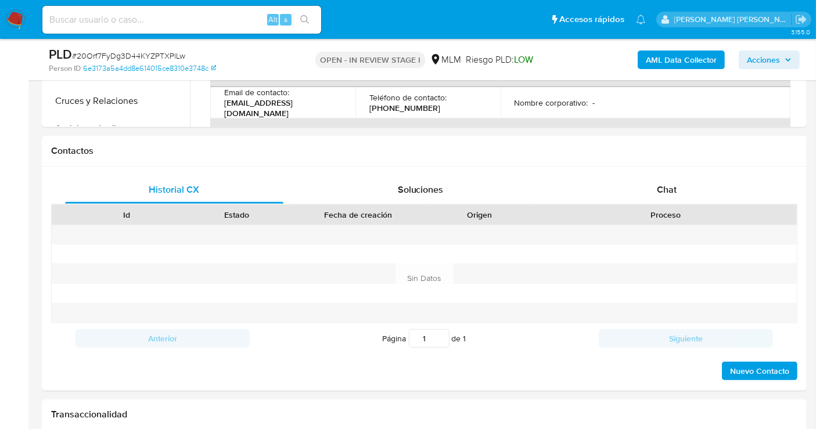
scroll to position [451, 0]
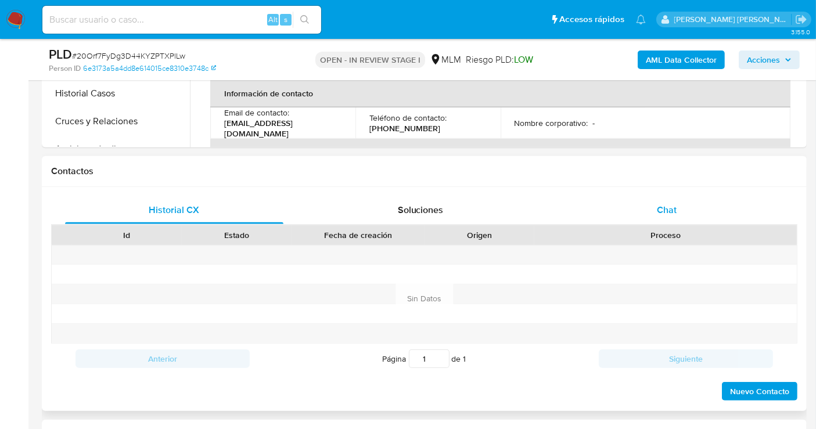
click at [663, 207] on span "Chat" at bounding box center [667, 209] width 20 height 13
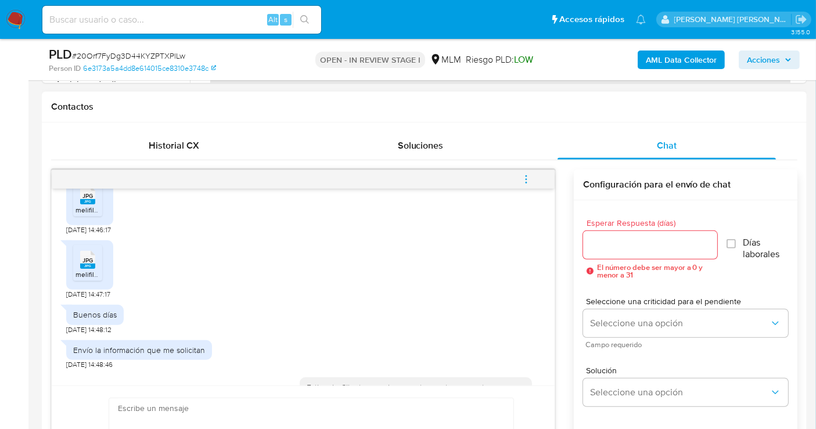
scroll to position [283, 0]
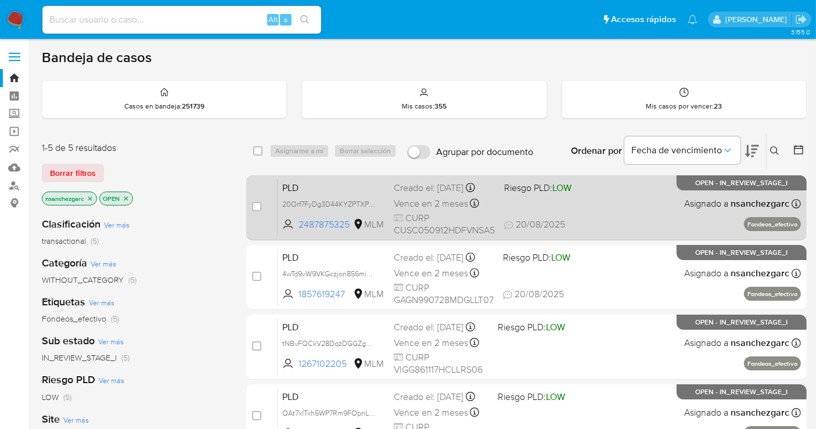
click at [403, 195] on div "Creado el: [DATE] Creado el: [DATE] 02:09:35" at bounding box center [444, 188] width 101 height 13
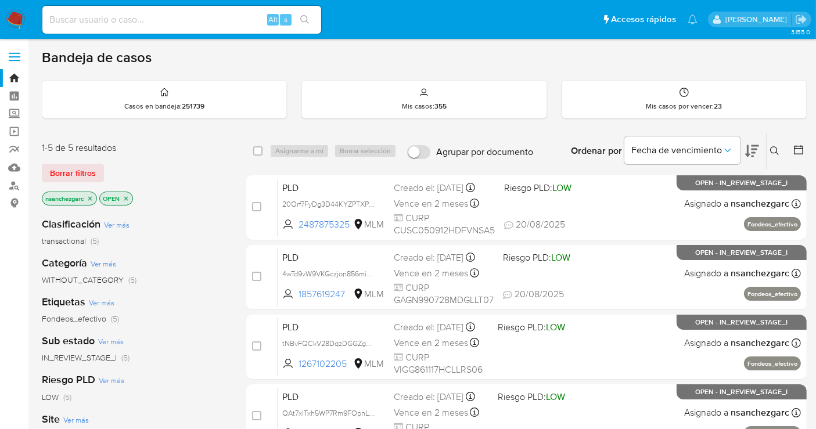
click at [13, 20] on img at bounding box center [16, 20] width 20 height 20
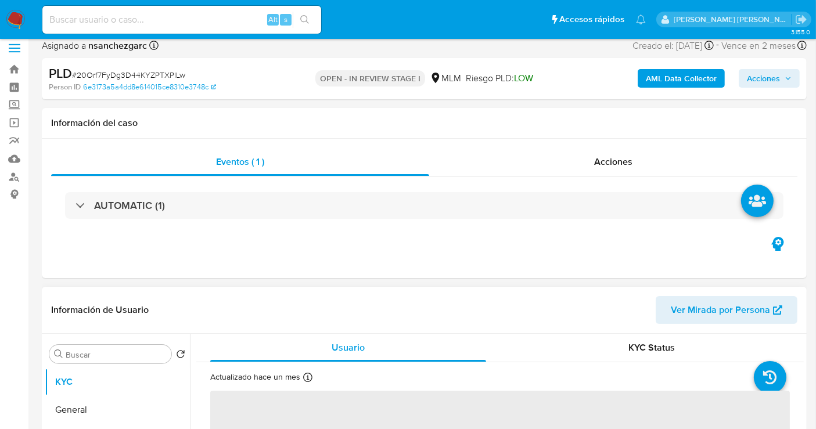
scroll to position [129, 0]
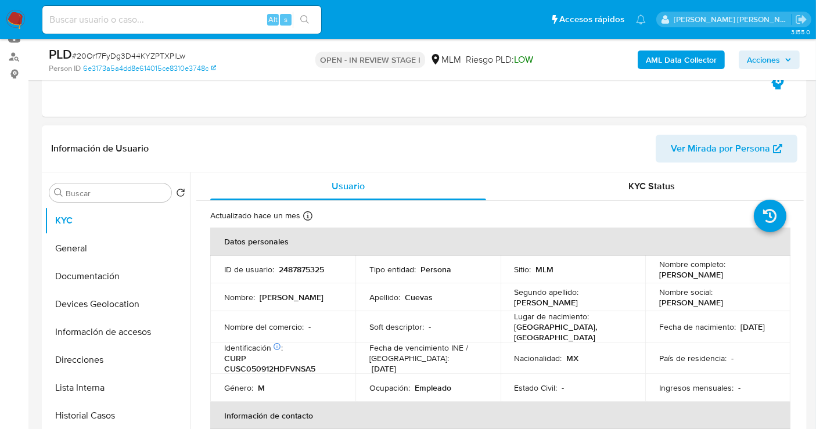
select select "10"
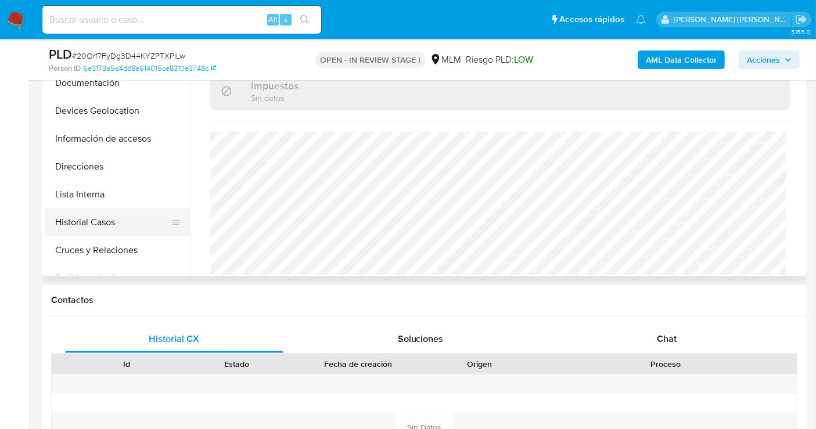
scroll to position [258, 0]
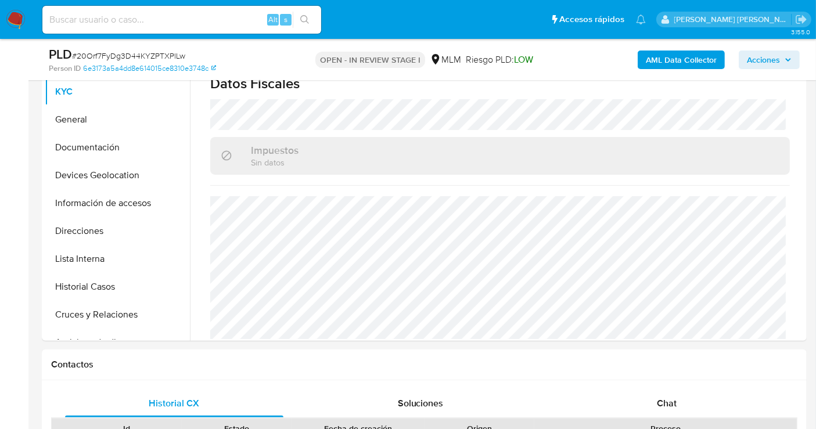
click at [762, 64] on span "Acciones" at bounding box center [763, 60] width 33 height 19
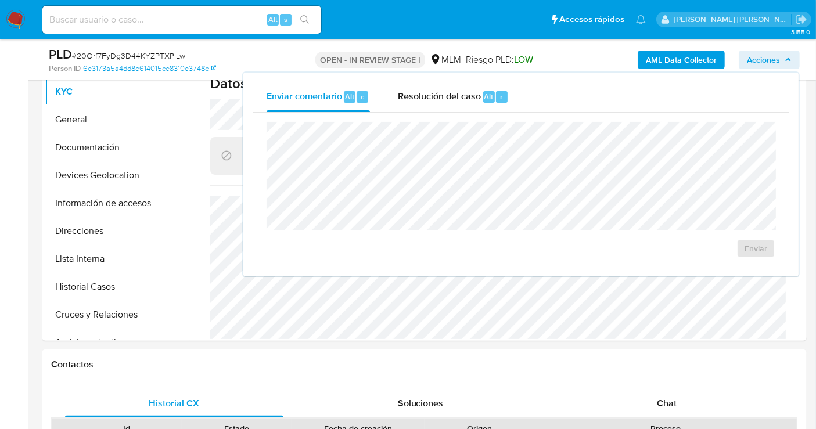
click at [764, 60] on span "Acciones" at bounding box center [763, 60] width 33 height 19
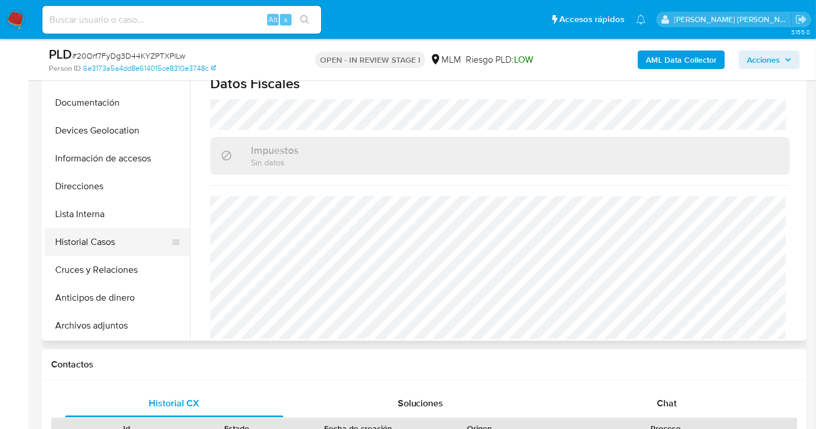
scroll to position [64, 0]
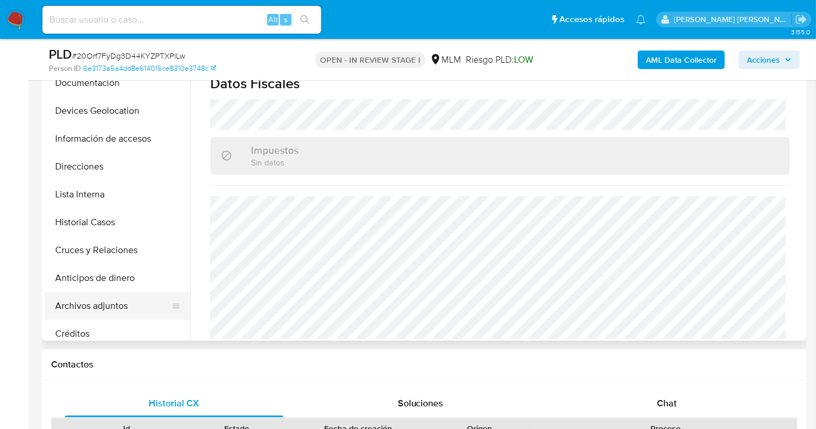
click at [109, 304] on button "Archivos adjuntos" at bounding box center [113, 306] width 136 height 28
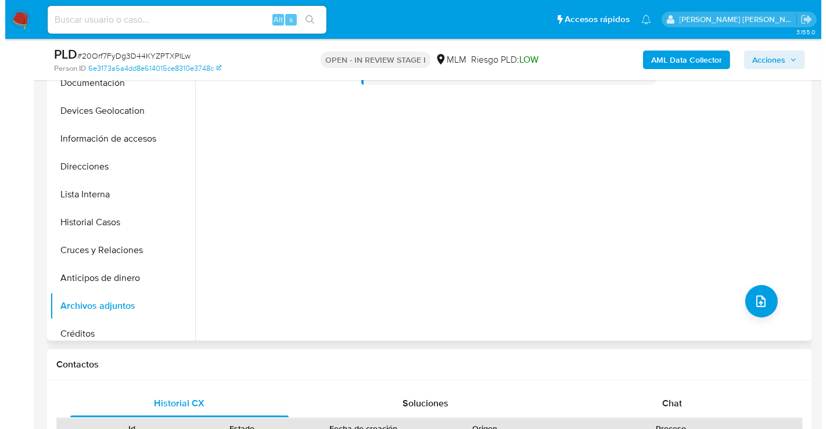
scroll to position [193, 0]
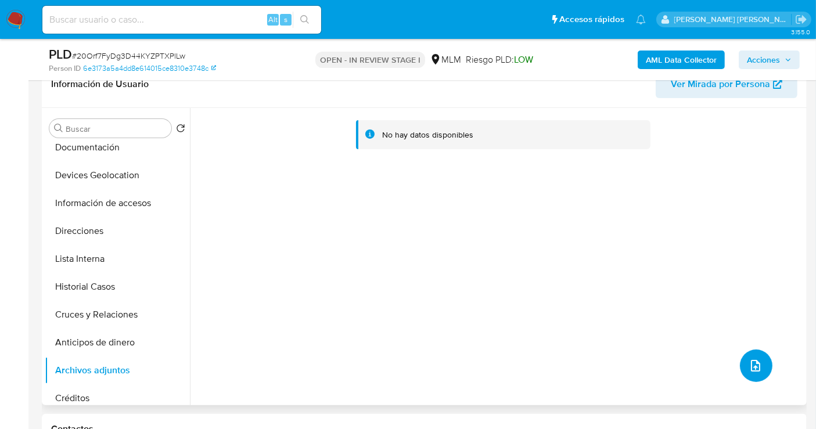
click at [755, 367] on icon "upload-file" at bounding box center [755, 366] width 9 height 12
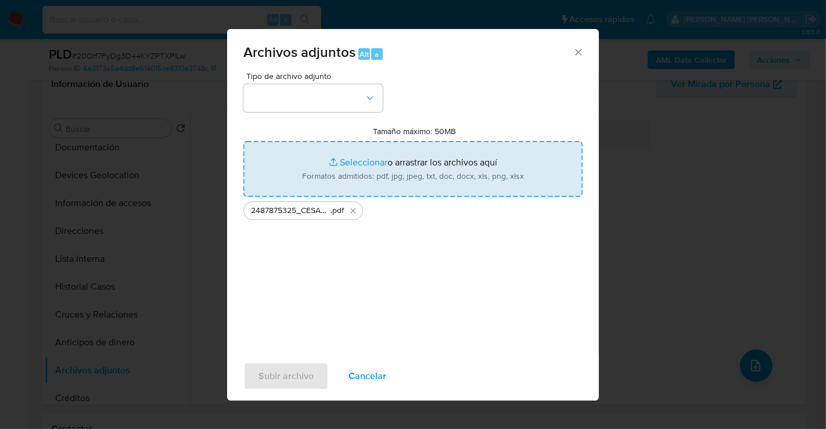
type input "C:\fakepath\2487875325_CESAR CUEVAS SANCHEZ_AGO25.xlsx"
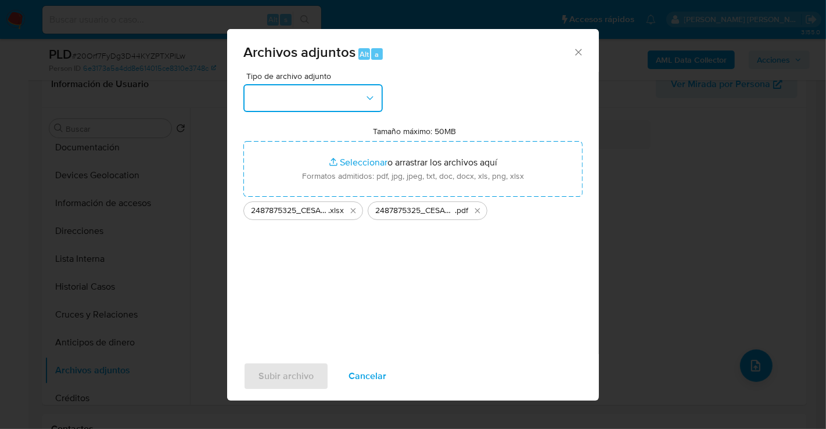
click at [332, 102] on button "button" at bounding box center [312, 98] width 139 height 28
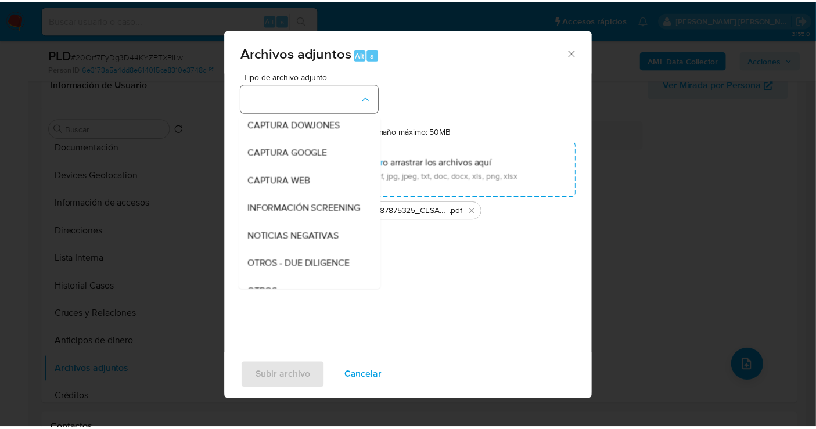
scroll to position [60, 0]
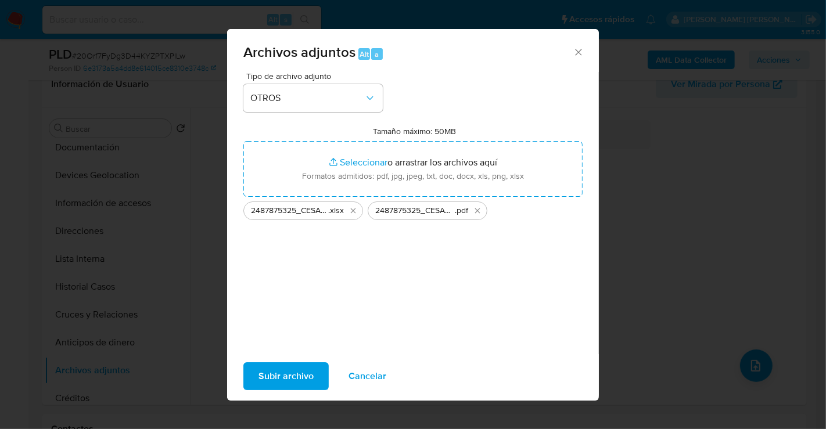
click at [287, 379] on span "Subir archivo" at bounding box center [286, 377] width 55 height 26
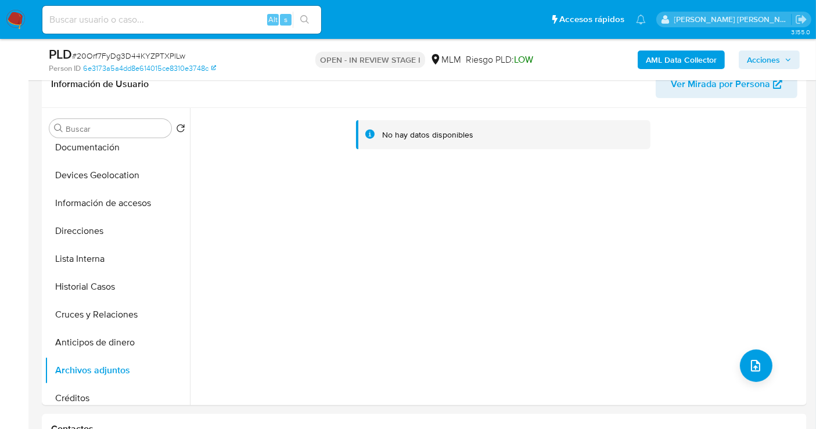
drag, startPoint x: 777, startPoint y: 58, endPoint x: 764, endPoint y: 64, distance: 13.5
click at [778, 58] on span "Acciones" at bounding box center [763, 60] width 33 height 19
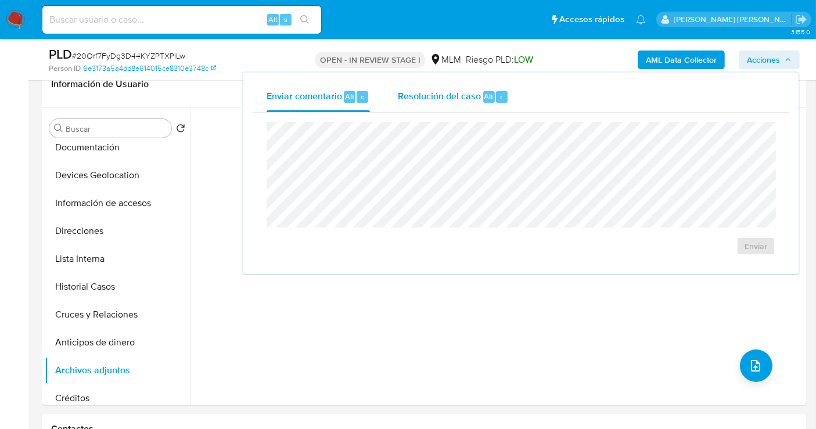
click at [453, 98] on span "Resolución del caso" at bounding box center [439, 95] width 83 height 13
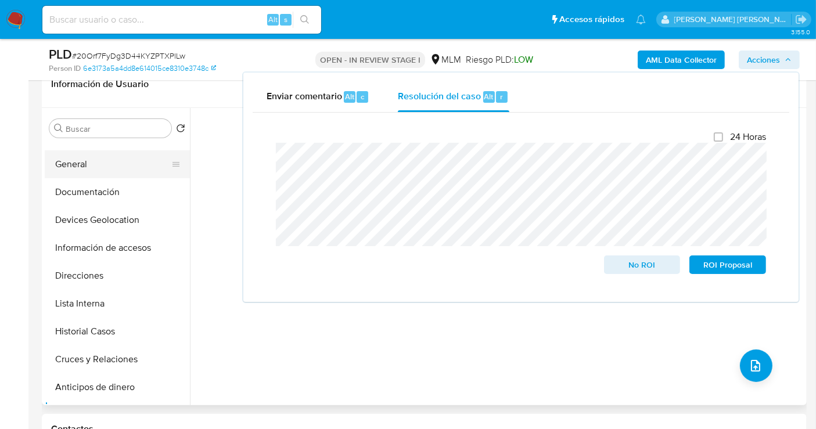
scroll to position [0, 0]
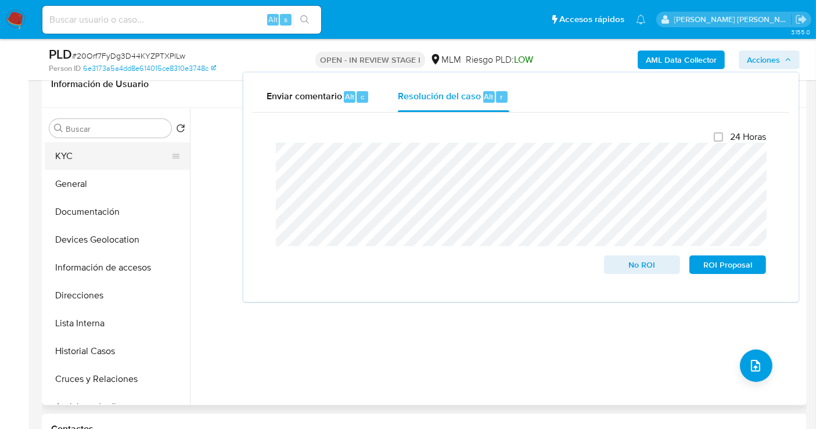
click at [72, 161] on button "KYC" at bounding box center [113, 156] width 136 height 28
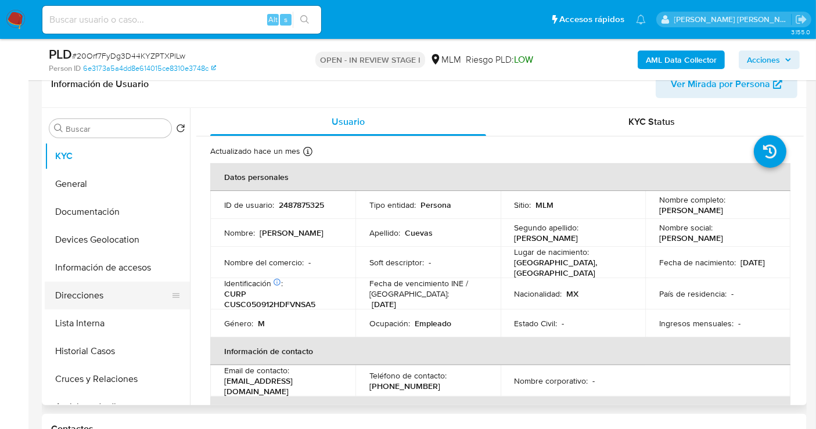
scroll to position [64, 0]
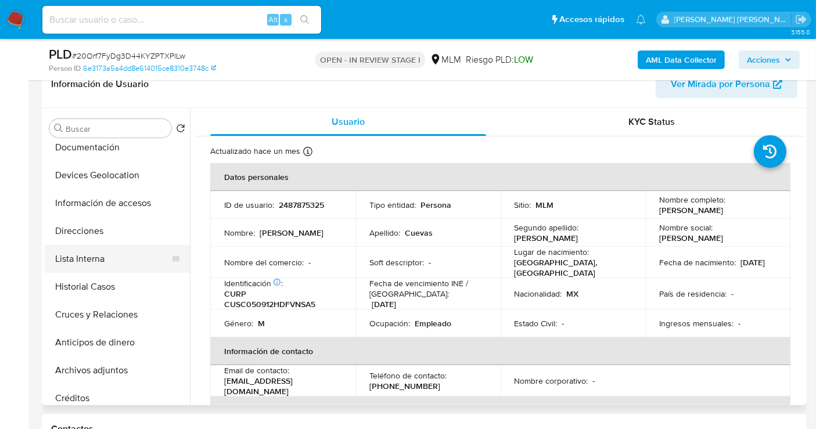
drag, startPoint x: 86, startPoint y: 290, endPoint x: 88, endPoint y: 268, distance: 22.2
click at [88, 269] on ul "KYC General Documentación Devices Geolocation Información de accesos Direccione…" at bounding box center [117, 273] width 145 height 262
click at [88, 259] on button "Lista Interna" at bounding box center [113, 259] width 136 height 28
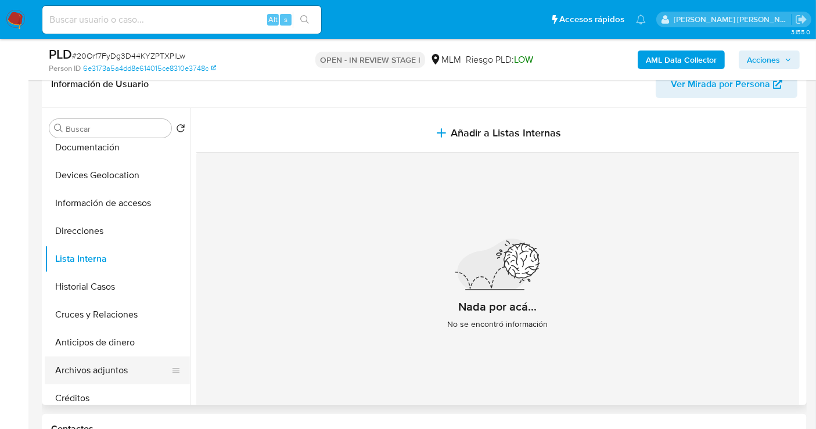
click at [101, 366] on button "Archivos adjuntos" at bounding box center [113, 371] width 136 height 28
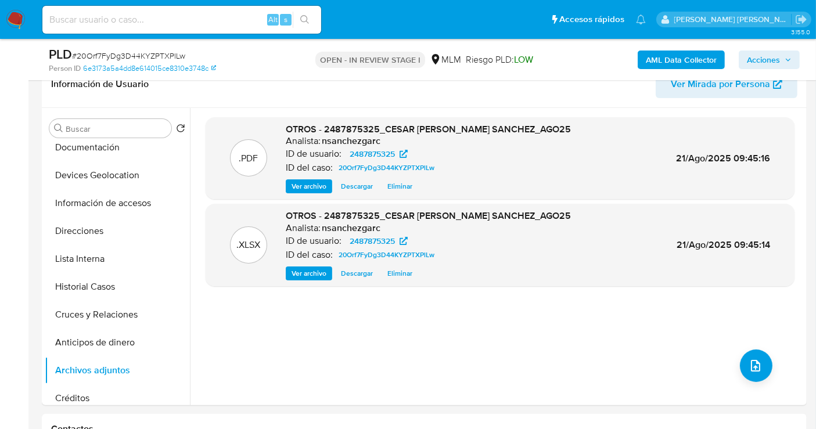
click at [740, 62] on button "Acciones" at bounding box center [769, 60] width 61 height 19
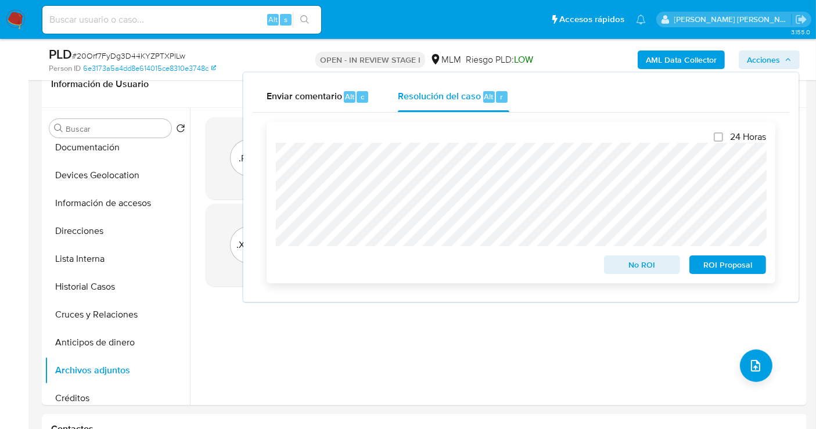
click at [638, 266] on span "No ROI" at bounding box center [642, 265] width 60 height 16
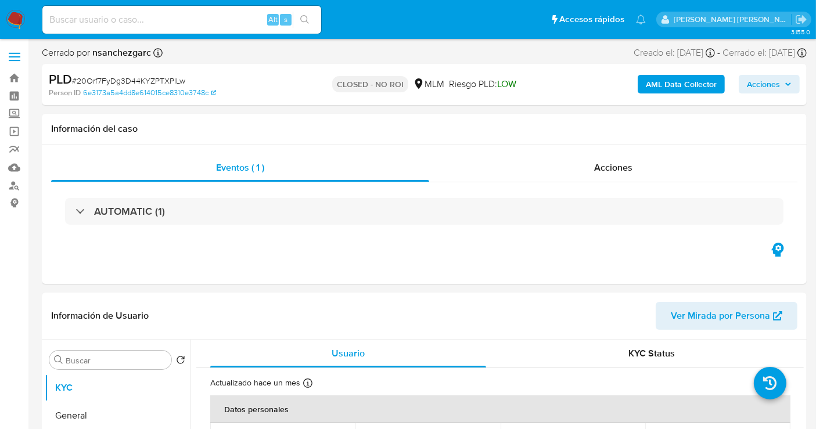
select select "10"
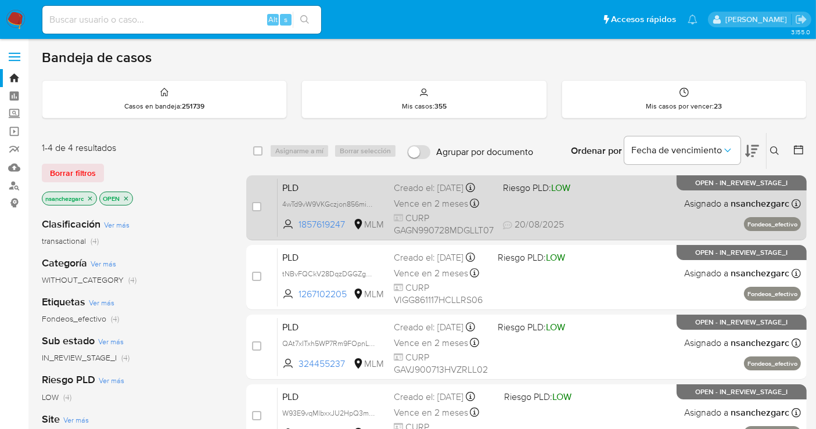
click at [440, 195] on div "Creado el: 12/08/2025 Creado el: 12/08/2025 02:07:23" at bounding box center [444, 188] width 100 height 13
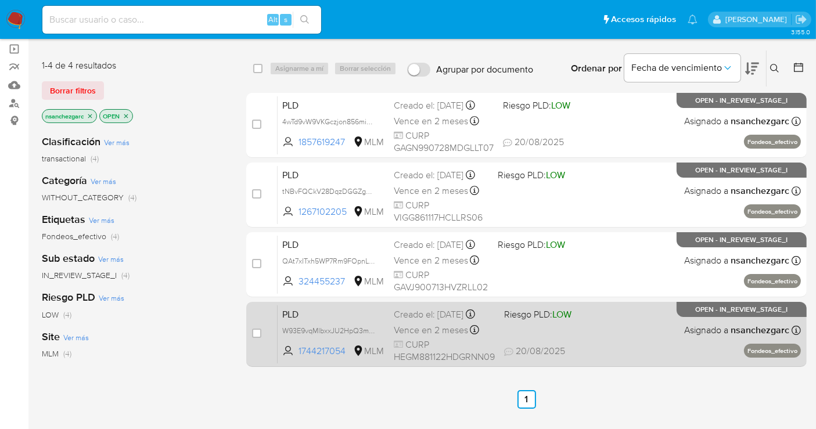
scroll to position [129, 0]
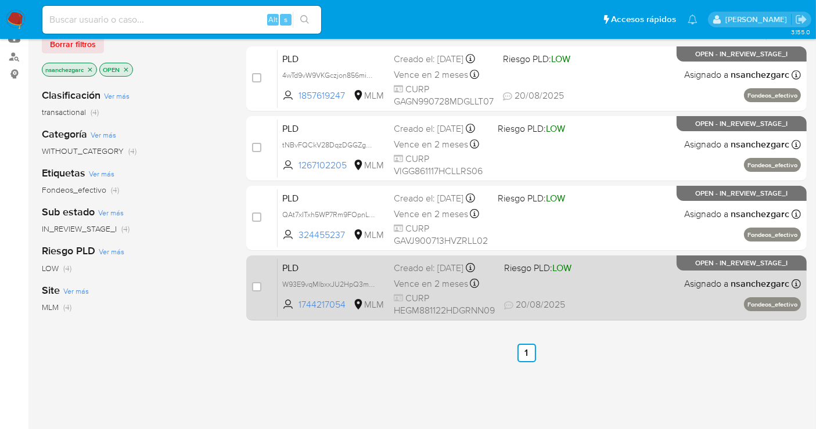
click at [427, 284] on span "Vence en 2 meses" at bounding box center [431, 284] width 74 height 13
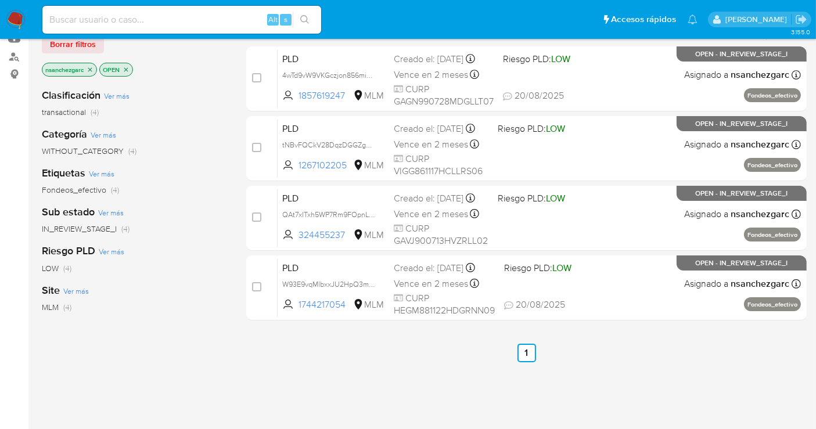
click at [10, 19] on img at bounding box center [16, 20] width 20 height 20
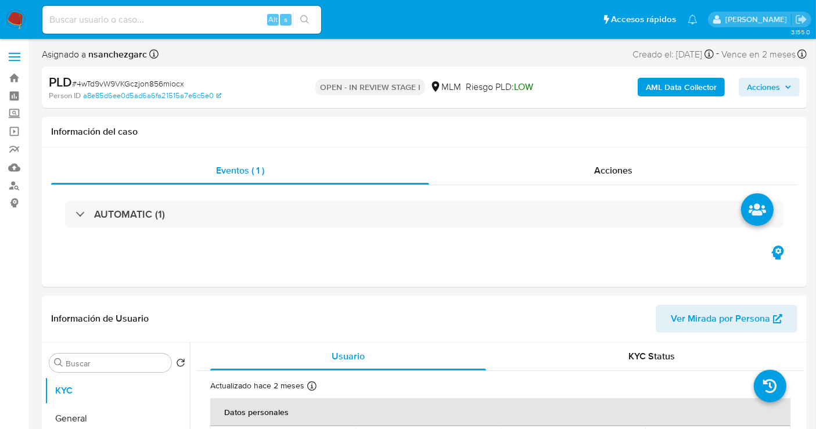
select select "10"
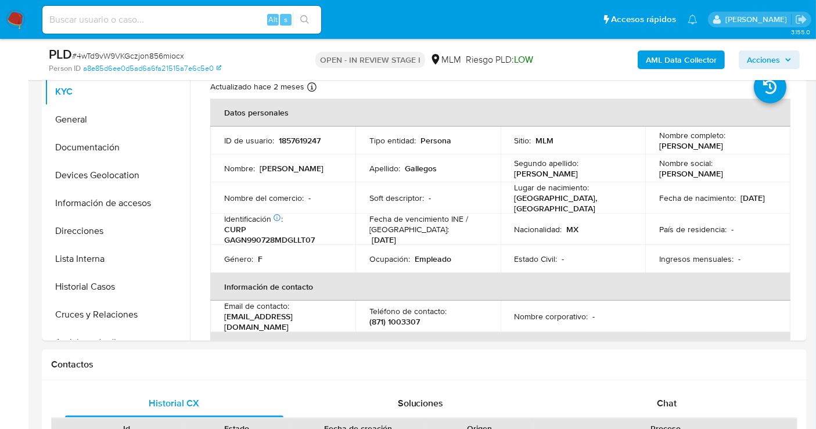
scroll to position [387, 0]
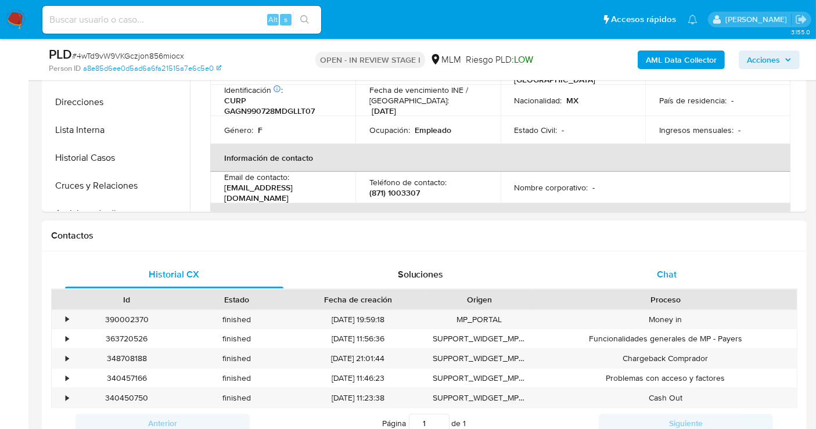
click at [669, 276] on span "Chat" at bounding box center [667, 274] width 20 height 13
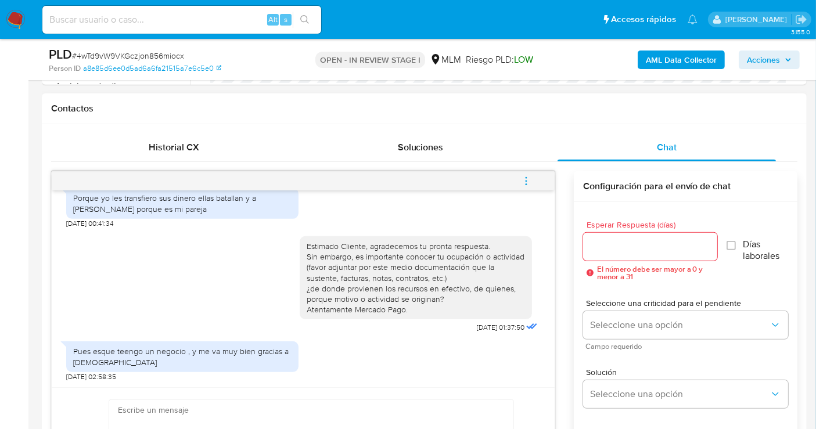
scroll to position [581, 0]
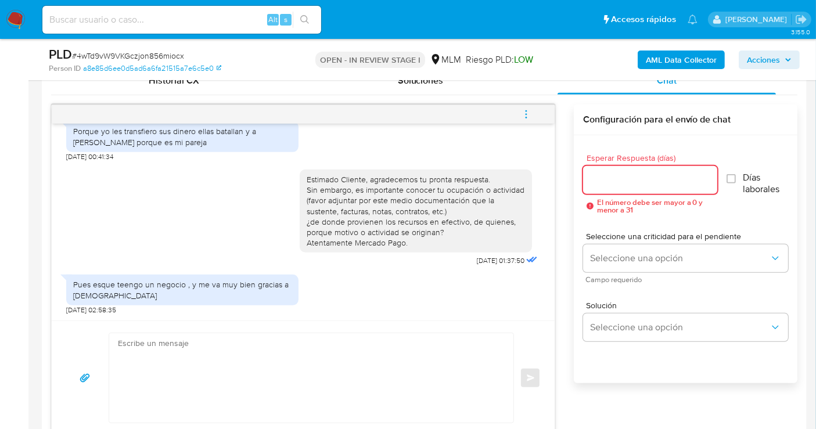
click at [633, 183] on input "Esperar Respuesta (días)" at bounding box center [650, 180] width 134 height 15
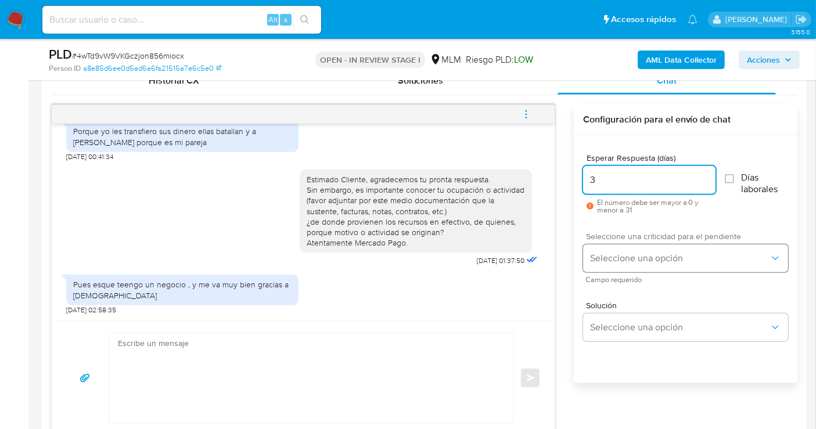
type input "3"
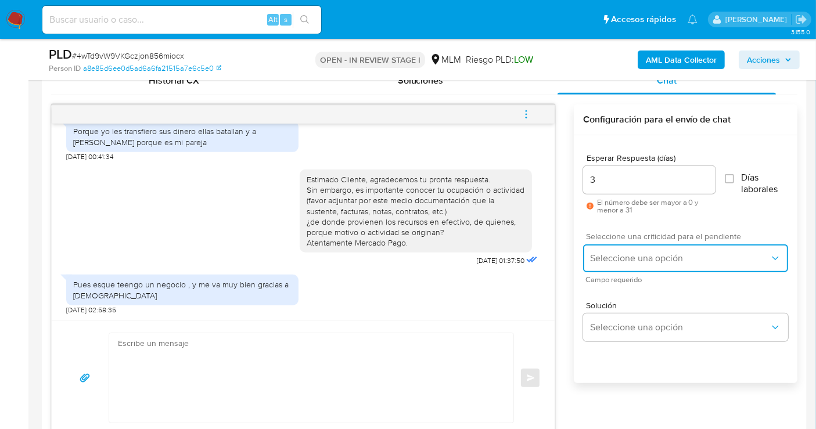
click at [622, 256] on span "Seleccione una opción" at bounding box center [680, 259] width 180 height 12
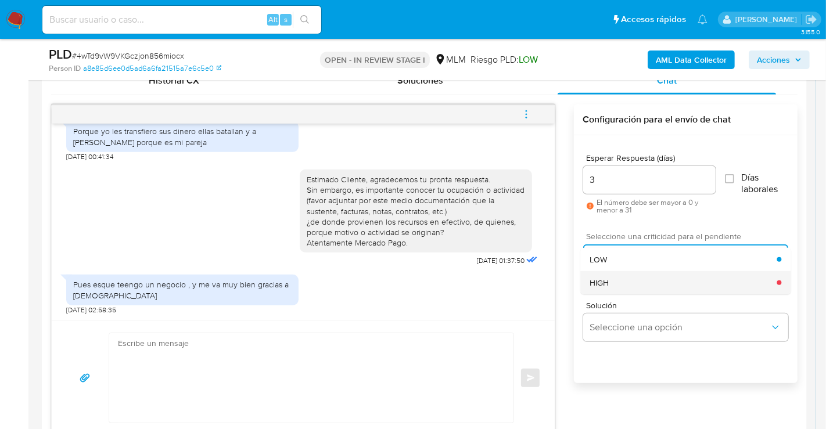
click at [601, 286] on span "HIGH" at bounding box center [599, 283] width 19 height 10
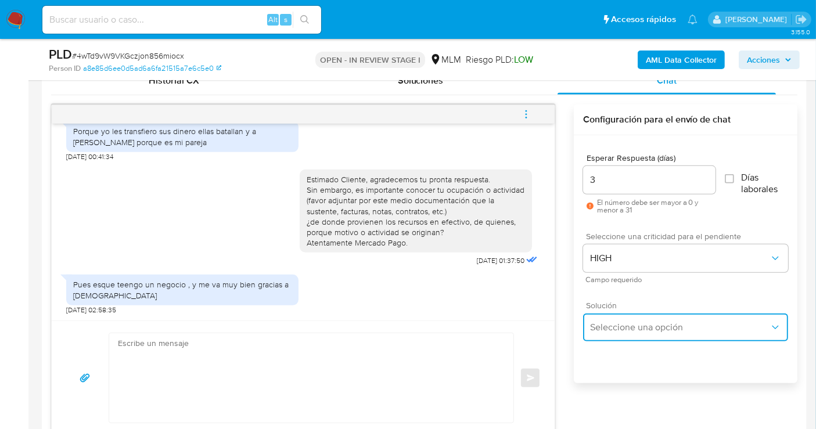
click at [629, 329] on span "Seleccione una opción" at bounding box center [680, 328] width 180 height 12
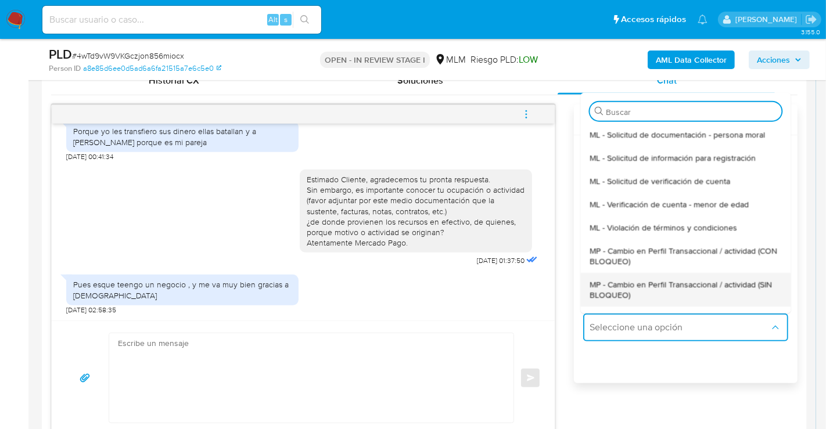
click at [614, 284] on span "MP - Cambio en Perfil Transaccional / actividad (SIN BLOQUEO)" at bounding box center [686, 289] width 192 height 21
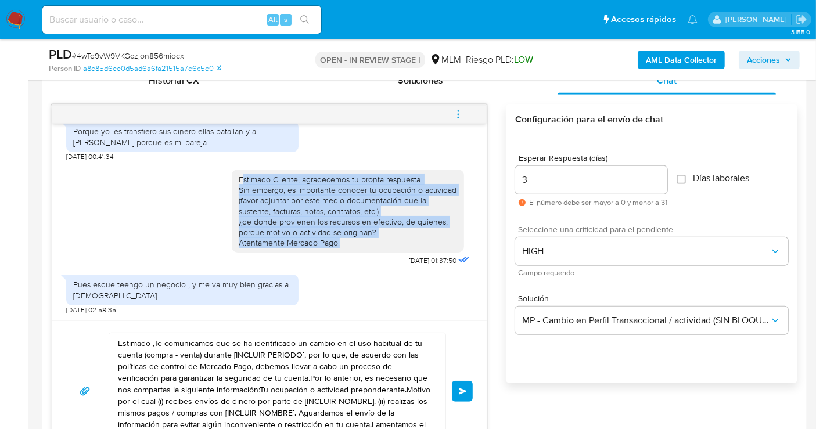
drag, startPoint x: 235, startPoint y: 184, endPoint x: 265, endPoint y: 204, distance: 36.3
click at [331, 238] on div "Estimado Cliente, agradecemos tu pronta respuesta. Sin embargo, es importante c…" at bounding box center [348, 211] width 218 height 74
click at [239, 182] on div "Estimado Cliente, agradecemos tu pronta respuesta. Sin embargo, es importante c…" at bounding box center [348, 211] width 218 height 74
drag, startPoint x: 229, startPoint y: 178, endPoint x: 339, endPoint y: 252, distance: 132.6
click at [339, 252] on div "Estimado Cliente, agradecemos tu pronta respuesta. Sin embargo, es importante c…" at bounding box center [352, 215] width 240 height 108
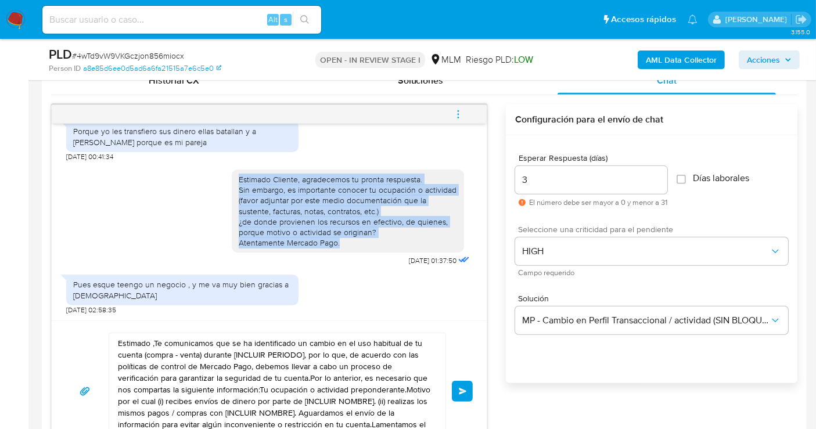
copy div "Estimado Cliente, agradecemos tu pronta respuesta. Sin embargo, es importante c…"
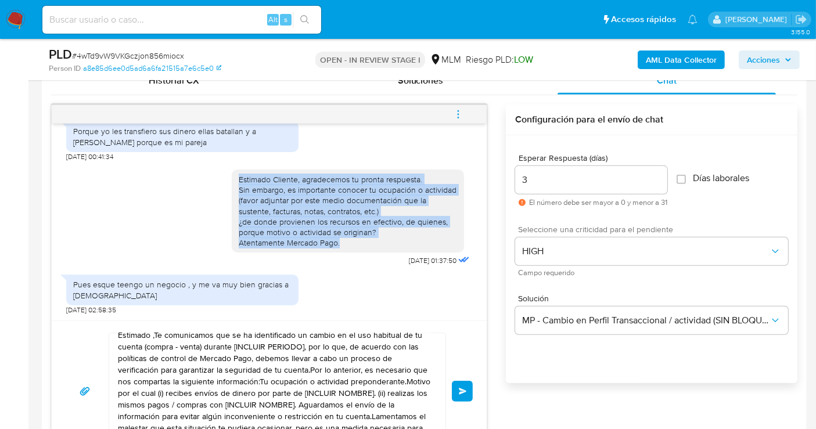
scroll to position [20, 0]
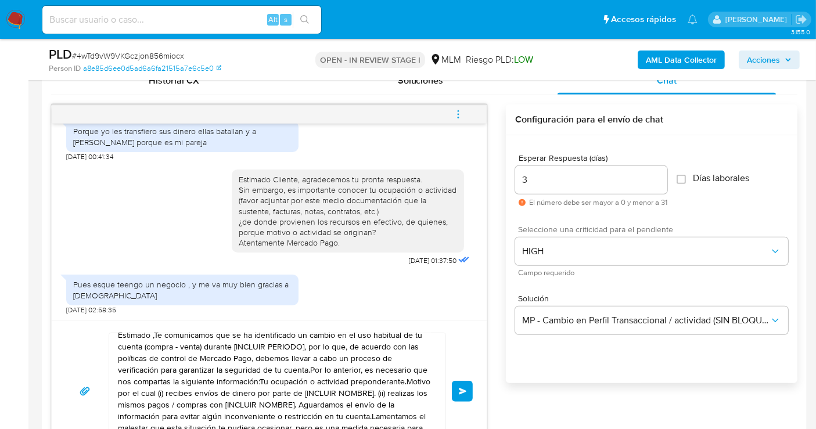
click at [232, 343] on textarea "Estimado ,Te comunicamos que se ha identificado un cambio en el uso habitual de…" at bounding box center [274, 391] width 313 height 116
paste textarea "Cliente, agradecemos tu pronta respuesta. Sin embargo, es importante conocer tu…"
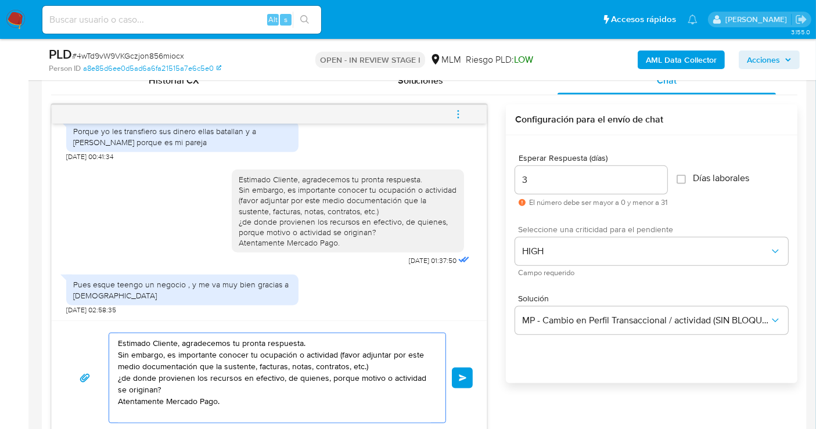
scroll to position [0, 0]
drag, startPoint x: 182, startPoint y: 343, endPoint x: 299, endPoint y: 346, distance: 116.2
click at [299, 346] on textarea "Estimado Cliente, agradecemos tu pronta respuesta. Sin embargo, es importante c…" at bounding box center [274, 377] width 313 height 89
drag, startPoint x: 119, startPoint y: 354, endPoint x: 156, endPoint y: 385, distance: 48.6
click at [156, 385] on textarea "Estimado Cliente. Sin embargo, es importante conocer tu ocupación o actividad (…" at bounding box center [274, 377] width 313 height 89
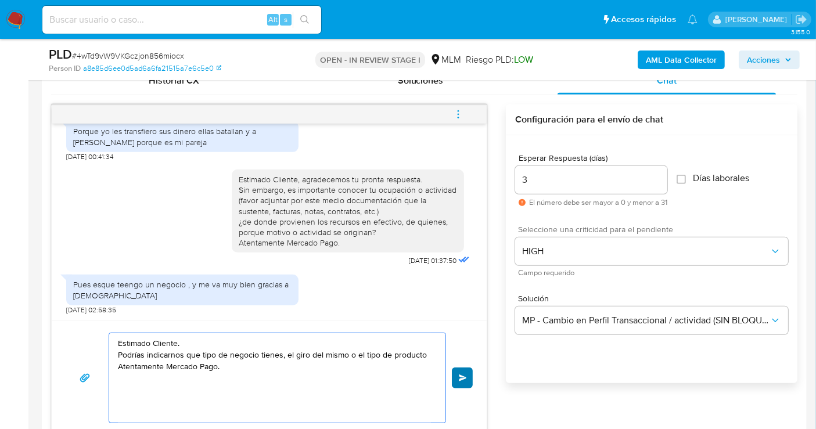
type textarea "Estimado Cliente. Podrías indicarnos que tipo de negocio tienes, el giro del mi…"
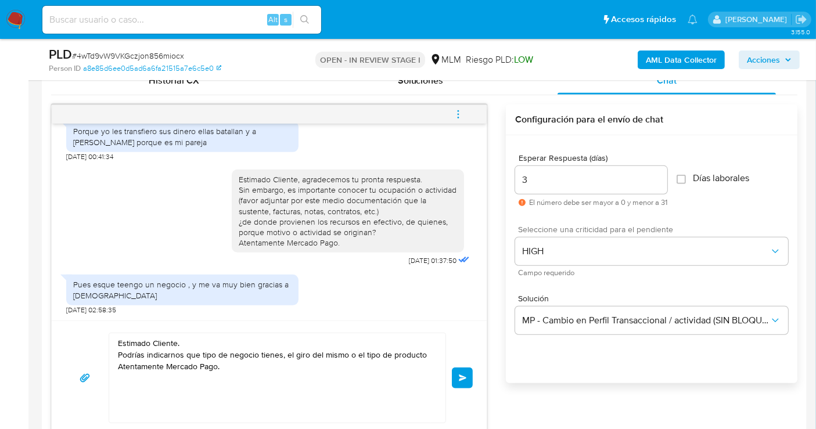
click at [460, 376] on span "Enviar" at bounding box center [463, 378] width 8 height 7
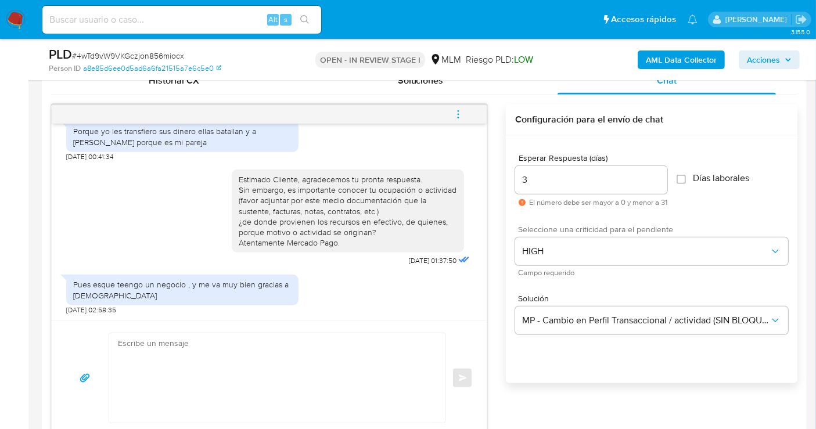
scroll to position [272, 0]
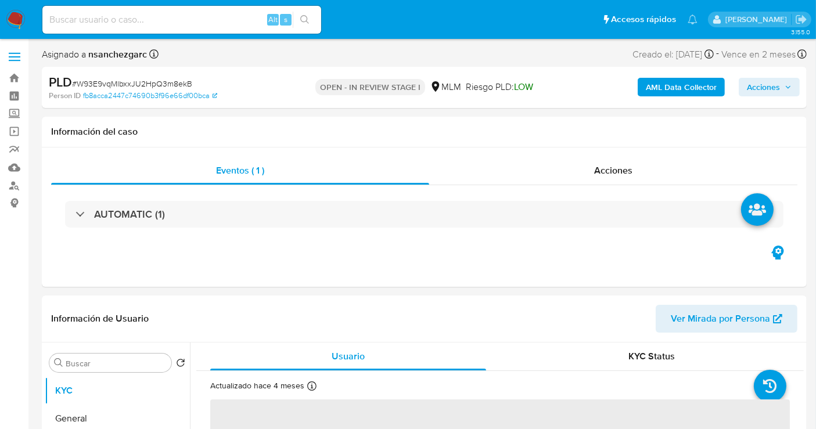
select select "10"
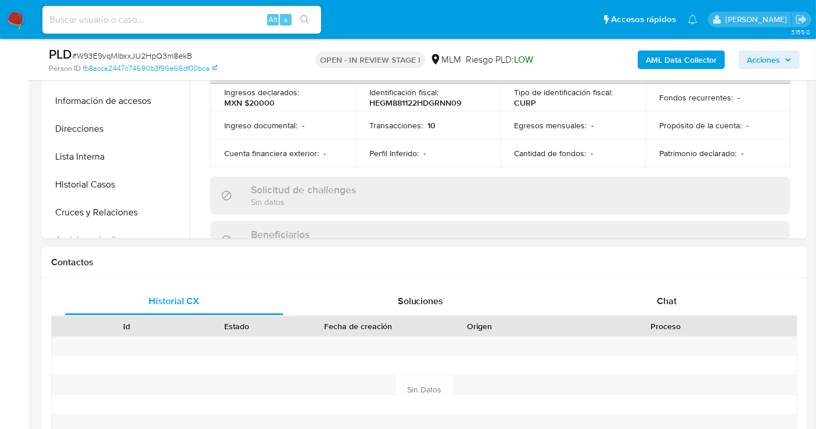
scroll to position [387, 0]
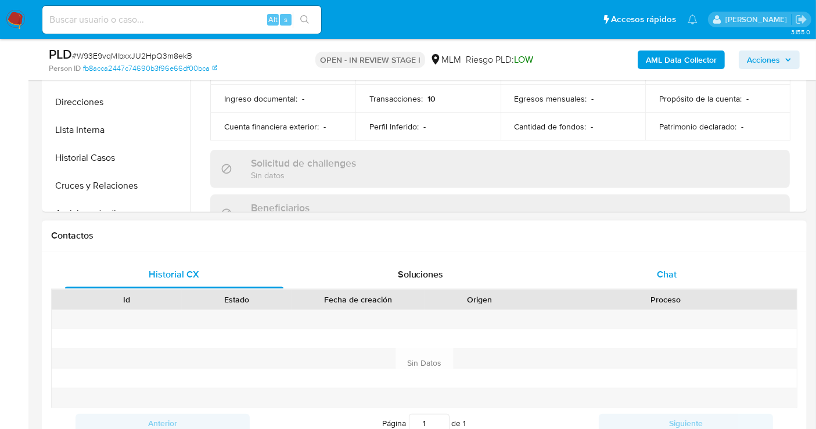
click at [665, 268] on span "Chat" at bounding box center [667, 274] width 20 height 13
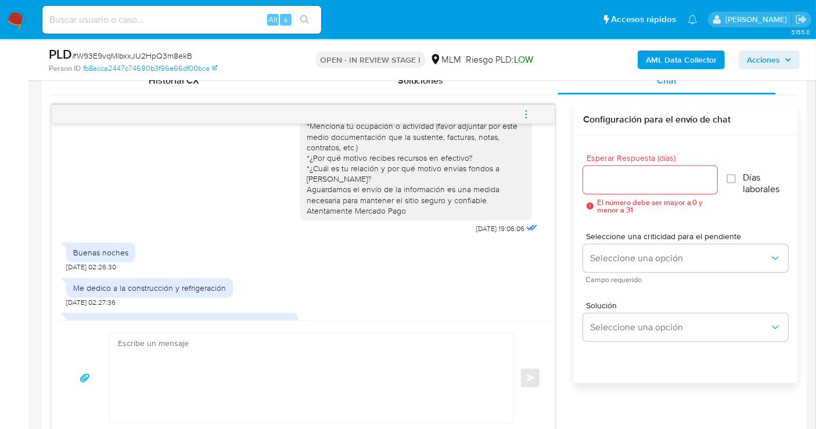
scroll to position [0, 0]
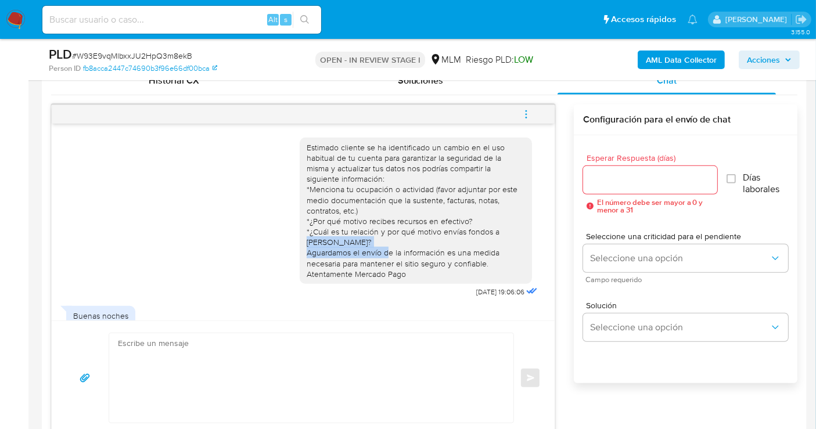
drag, startPoint x: 298, startPoint y: 242, endPoint x: 464, endPoint y: 243, distance: 166.1
click at [464, 243] on div "Estimado cliente se ha identificado un cambio en el uso habitual de tu cuenta p…" at bounding box center [416, 210] width 218 height 137
copy div "VERONICA CELESTE RODRIGUEZ RODRIGUEZ"
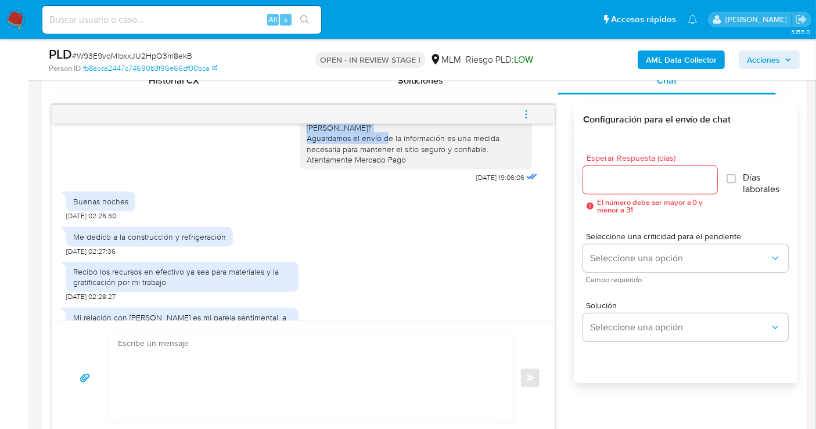
scroll to position [192, 0]
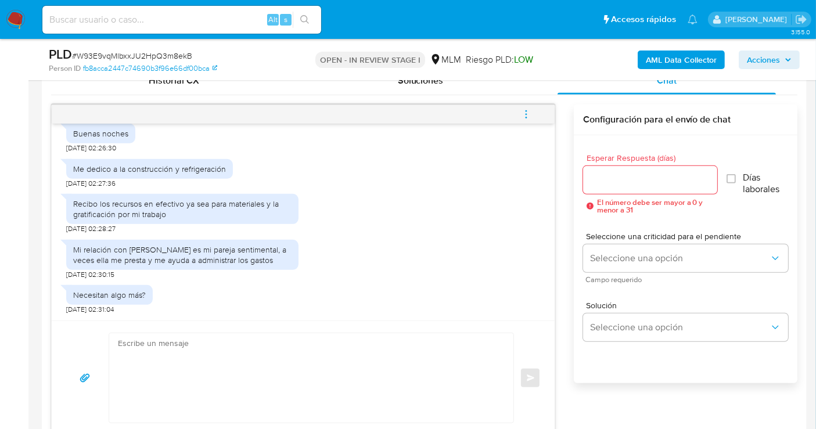
click at [612, 178] on input "Esperar Respuesta (días)" at bounding box center [650, 180] width 134 height 15
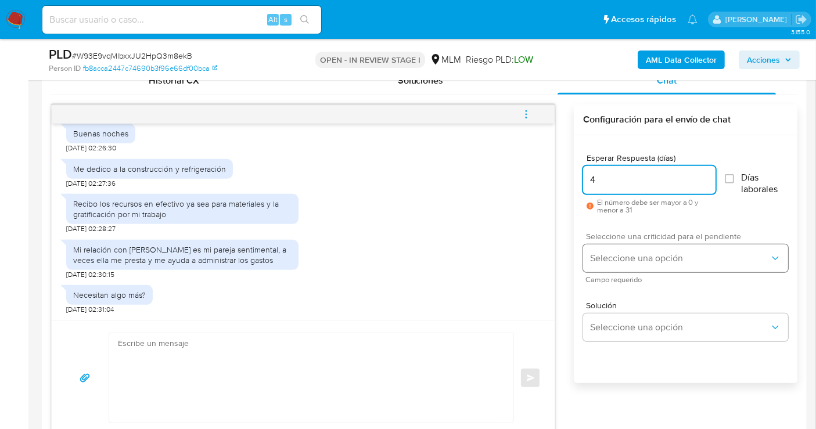
type input "4"
click at [623, 263] on span "Seleccione una opción" at bounding box center [680, 259] width 180 height 12
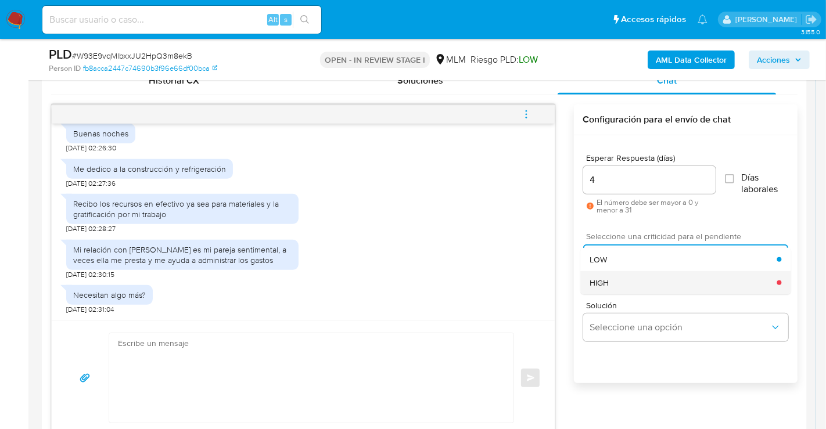
click at [608, 281] on span "HIGH" at bounding box center [599, 283] width 19 height 10
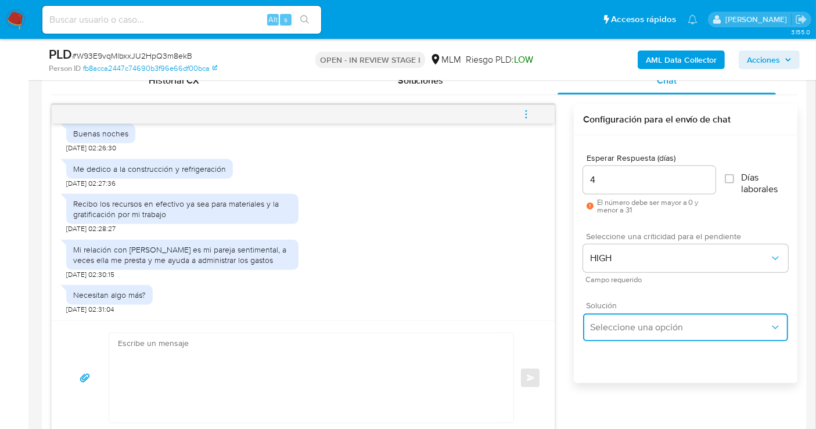
click at [619, 329] on span "Seleccione una opción" at bounding box center [680, 328] width 180 height 12
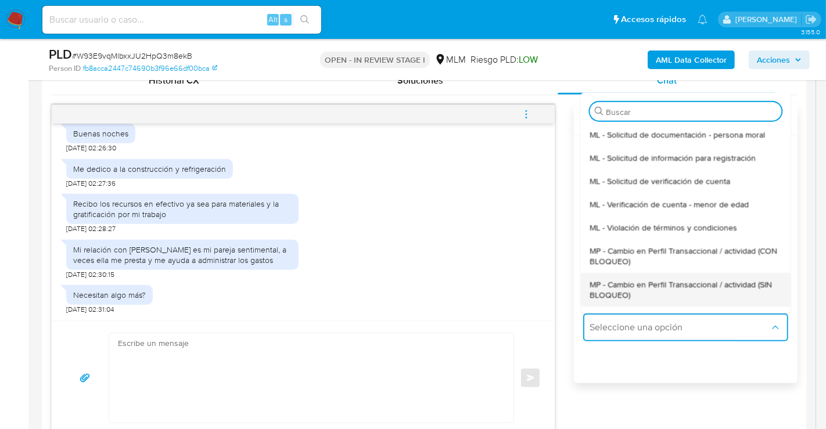
click at [605, 295] on span "MP - Cambio en Perfil Transaccional / actividad (SIN BLOQUEO)" at bounding box center [686, 289] width 192 height 21
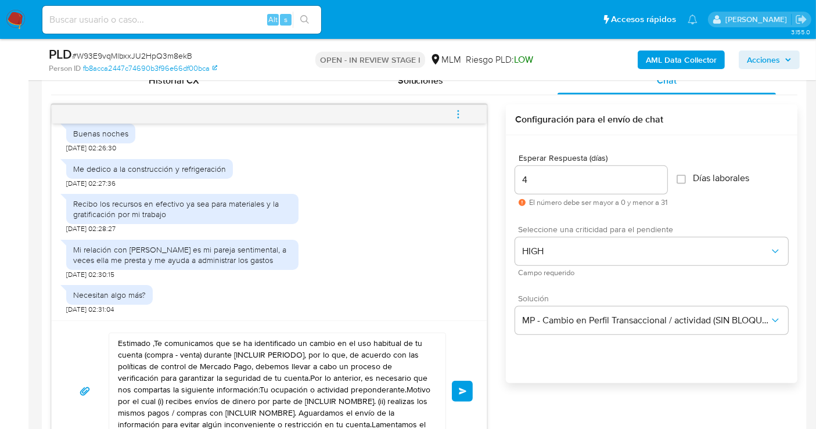
click at [285, 377] on textarea "Estimado ,Te comunicamos que se ha identificado un cambio en el uso habitual de…" at bounding box center [274, 391] width 313 height 116
paste textarea "Cliente, agradecemos tu pronta respuesta. Lamentamos cualquier malestar ocasion…"
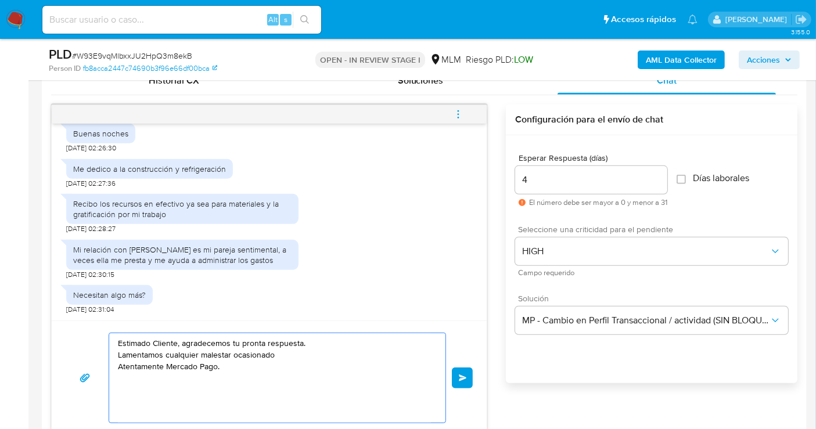
drag, startPoint x: 280, startPoint y: 356, endPoint x: 116, endPoint y: 356, distance: 163.8
click at [116, 356] on div "Estimado Cliente, agradecemos tu pronta respuesta. Lamentamos cualquier malesta…" at bounding box center [274, 377] width 331 height 89
click at [179, 354] on textarea "Estimado Cliente, agradecemos tu pronta respuesta. Cuentas con algun comprobant…" at bounding box center [274, 377] width 313 height 89
click at [138, 368] on textarea "Estimado Cliente, agradecemos tu pronta respuesta. Cuentas con algún comprobant…" at bounding box center [274, 377] width 313 height 89
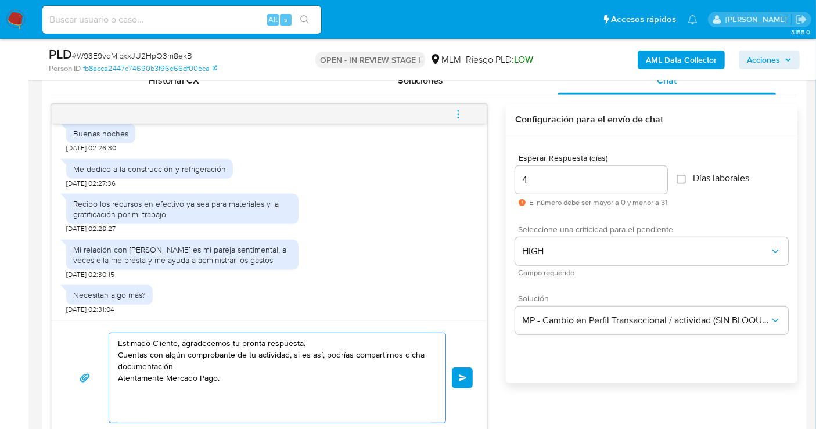
click at [290, 354] on textarea "Estimado Cliente, agradecemos tu pronta respuesta. Cuentas con algún comprobant…" at bounding box center [274, 377] width 313 height 89
click at [119, 354] on textarea "Estimado Cliente, agradecemos tu pronta respuesta. Cuentas con algún comprobant…" at bounding box center [274, 377] width 313 height 89
type textarea "Estimado Cliente, agradecemos tu pronta respuesta. ¿Cuentas con algún comproban…"
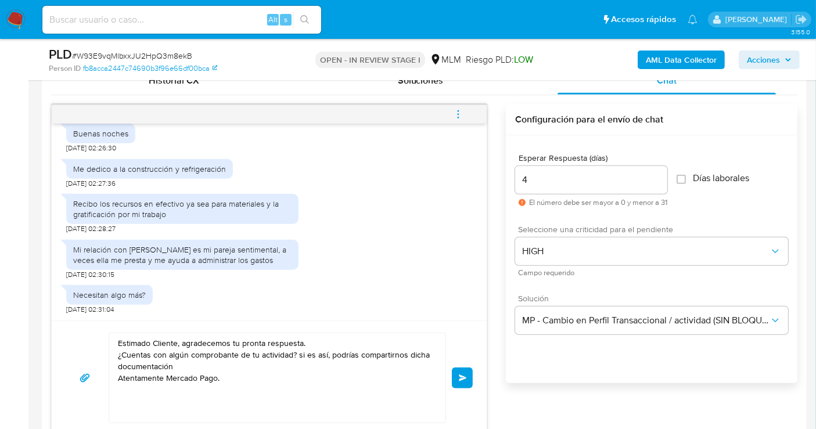
click at [466, 375] on span "Enviar" at bounding box center [463, 378] width 8 height 7
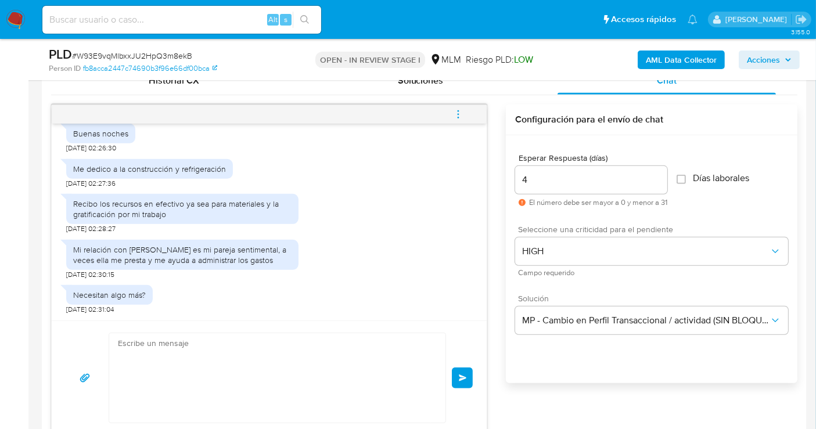
scroll to position [269, 0]
